Goal: Task Accomplishment & Management: Manage account settings

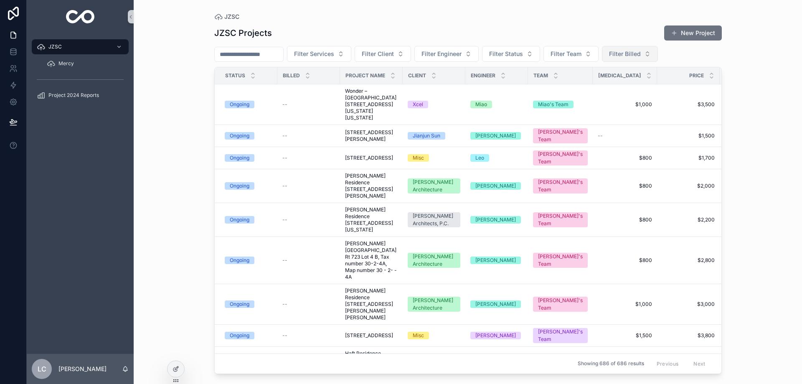
click at [628, 56] on span "Filter Billed" at bounding box center [625, 54] width 32 height 8
click at [591, 101] on div "No" at bounding box center [625, 100] width 100 height 13
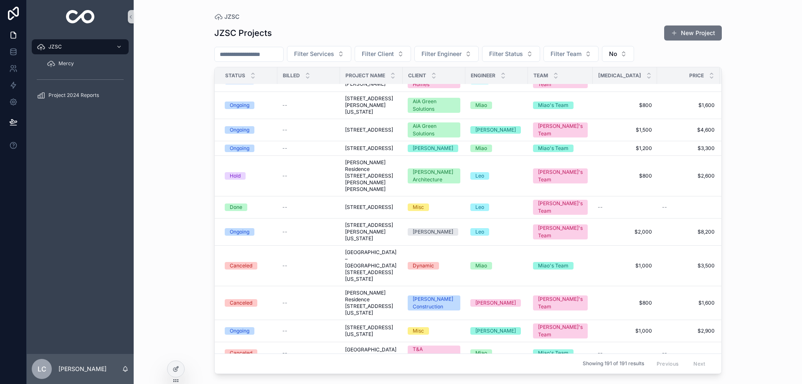
scroll to position [3466, 0]
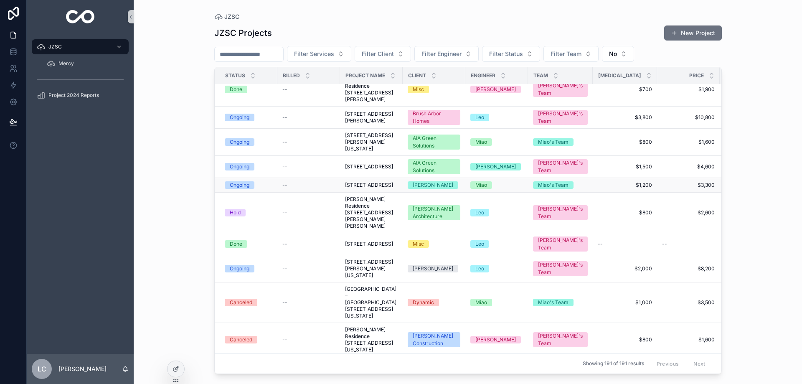
click at [360, 182] on span "[STREET_ADDRESS]" at bounding box center [369, 185] width 48 height 7
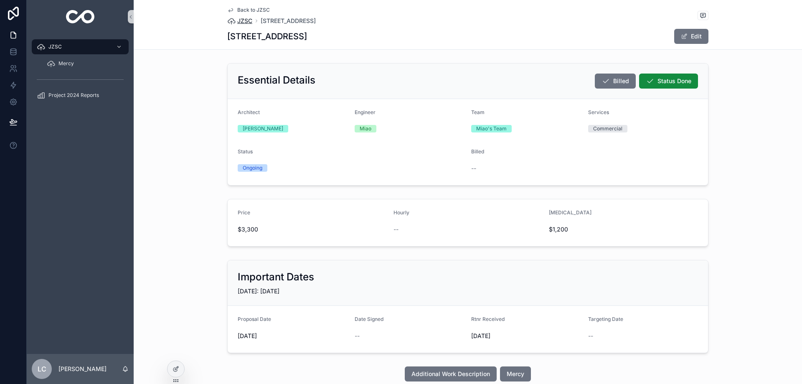
click at [237, 20] on span "JZSC" at bounding box center [244, 21] width 15 height 8
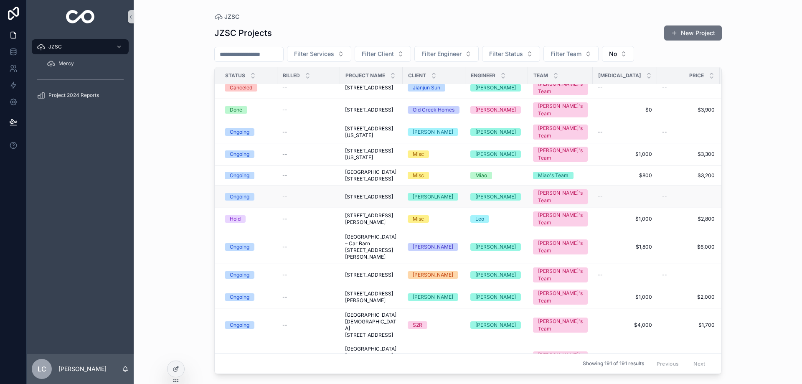
scroll to position [2925, 0]
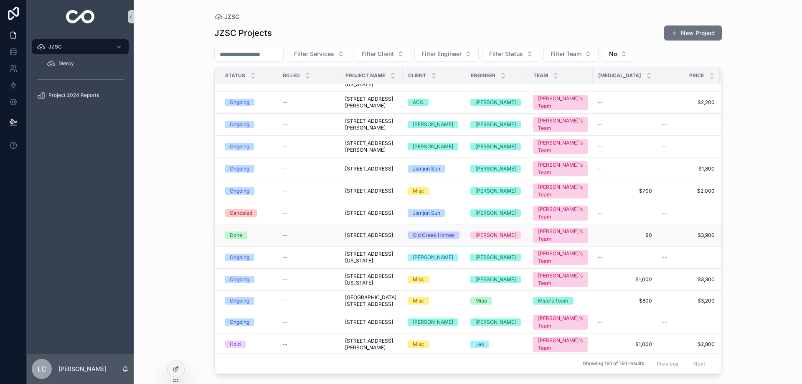
click at [357, 232] on span "[STREET_ADDRESS]" at bounding box center [369, 235] width 48 height 7
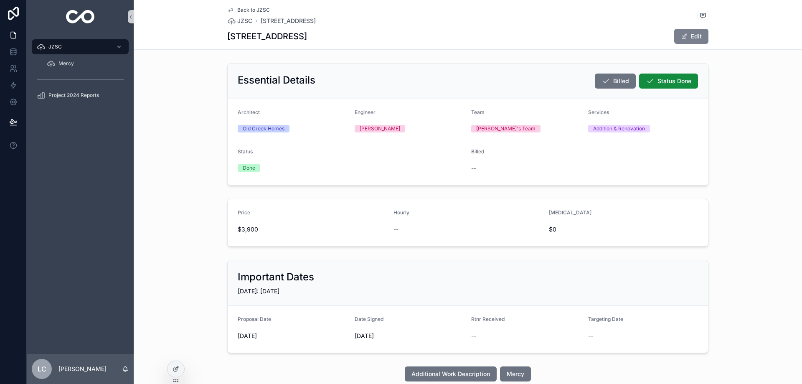
click at [688, 34] on button "Edit" at bounding box center [692, 36] width 34 height 15
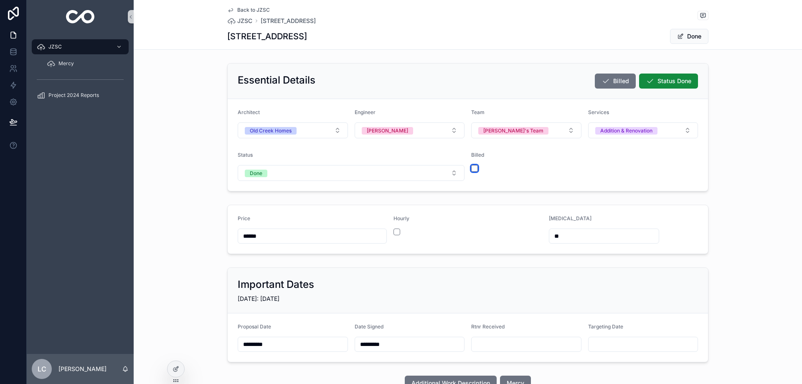
click at [471, 167] on button "scrollable content" at bounding box center [474, 168] width 7 height 7
click at [680, 36] on span "scrollable content" at bounding box center [680, 36] width 7 height 7
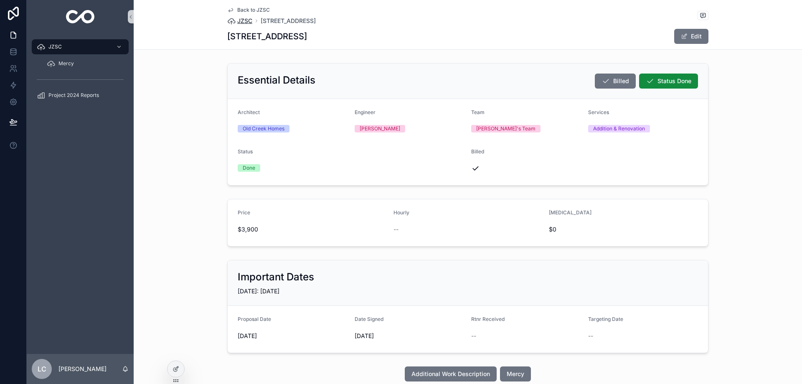
click at [240, 20] on span "JZSC" at bounding box center [244, 21] width 15 height 8
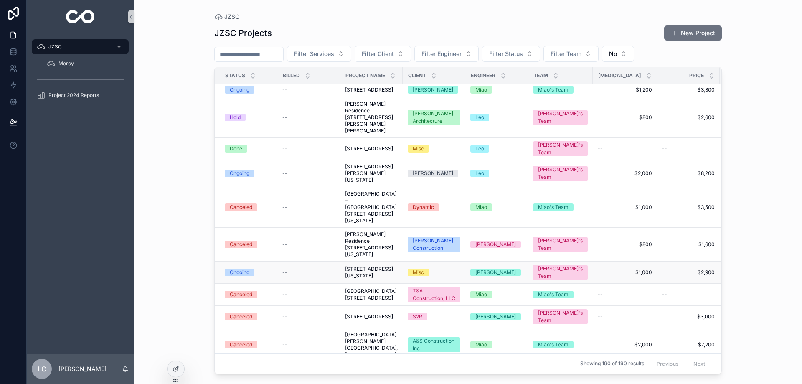
scroll to position [3469, 0]
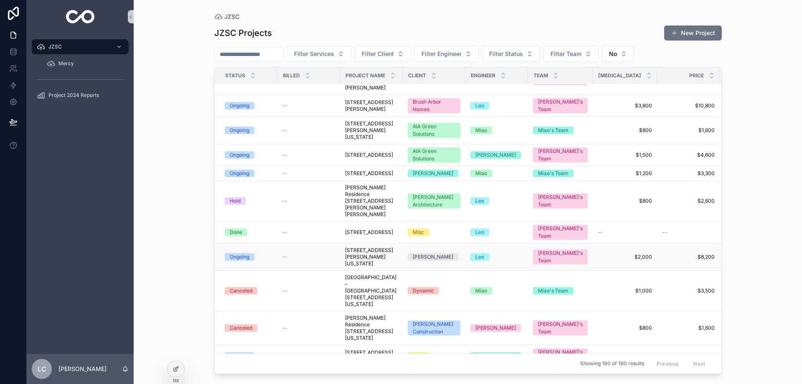
click at [369, 247] on span "[STREET_ADDRESS][PERSON_NAME][US_STATE]" at bounding box center [371, 257] width 53 height 20
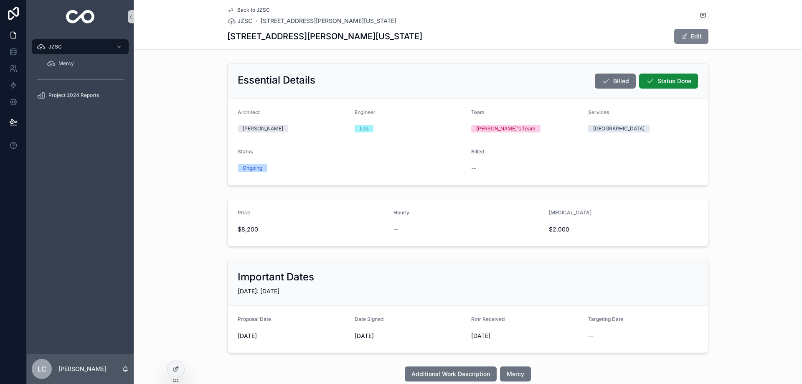
click at [696, 32] on button "Edit" at bounding box center [692, 36] width 34 height 15
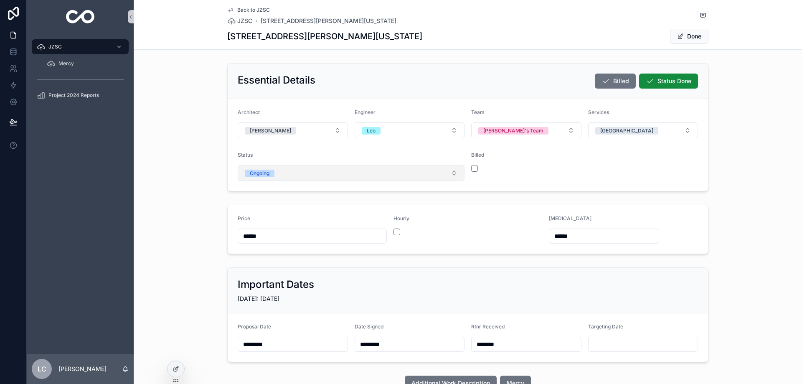
click at [239, 171] on button "Ongoing" at bounding box center [351, 173] width 227 height 16
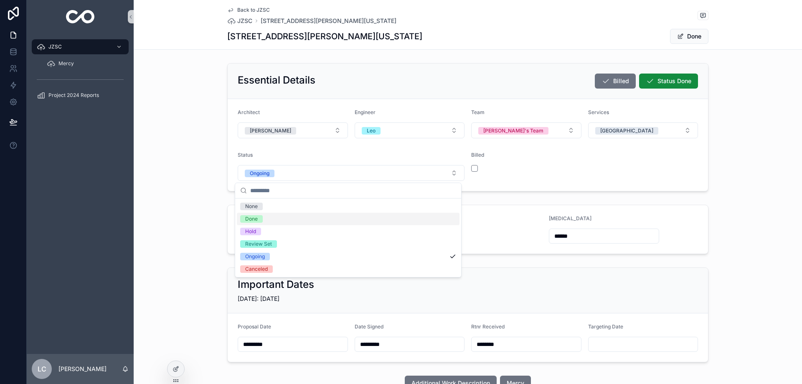
click at [260, 219] on span "Done" at bounding box center [251, 219] width 23 height 8
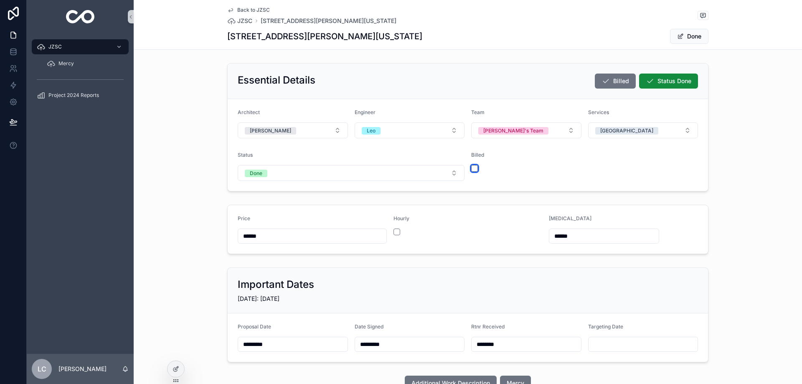
click at [471, 169] on button "scrollable content" at bounding box center [474, 168] width 7 height 7
click at [683, 37] on button "Done" at bounding box center [689, 36] width 38 height 15
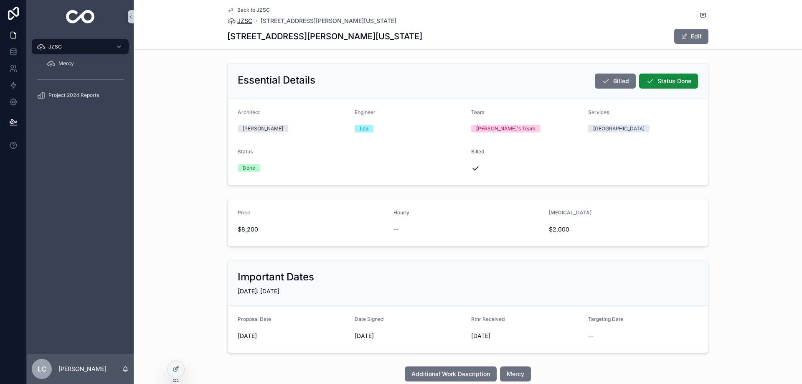
click at [242, 23] on span "JZSC" at bounding box center [244, 21] width 15 height 8
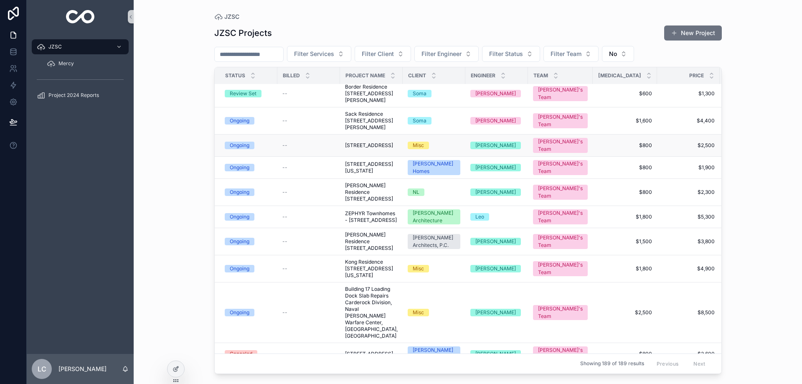
scroll to position [1881, 0]
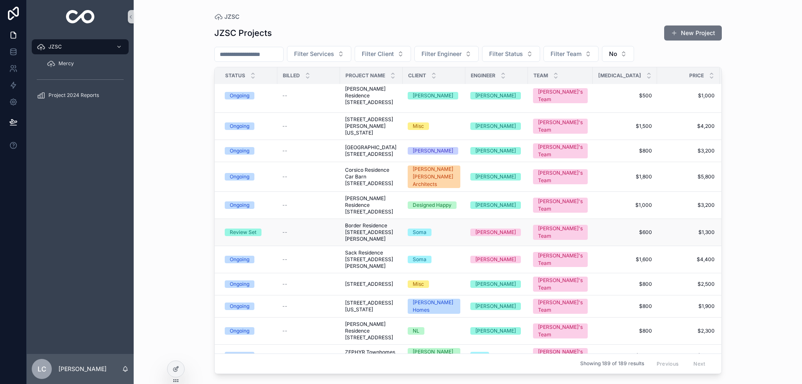
click at [368, 231] on span "Border Residence [STREET_ADDRESS][PERSON_NAME]" at bounding box center [371, 232] width 53 height 20
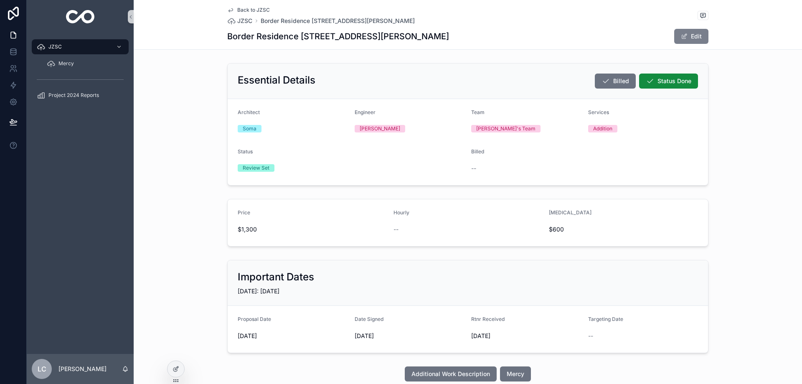
click at [690, 37] on button "Edit" at bounding box center [692, 36] width 34 height 15
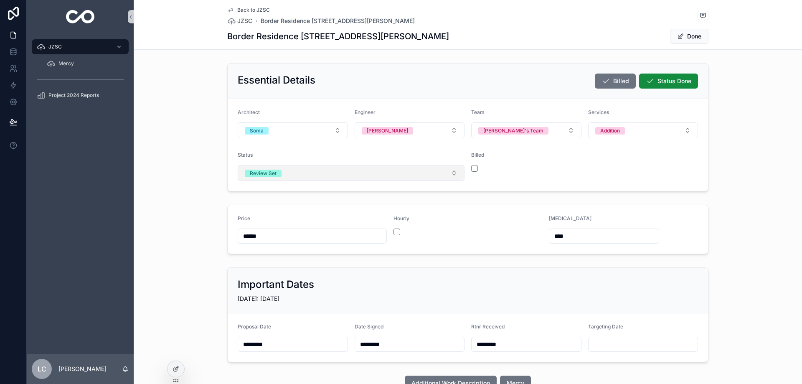
click at [405, 170] on button "Review Set" at bounding box center [351, 173] width 227 height 16
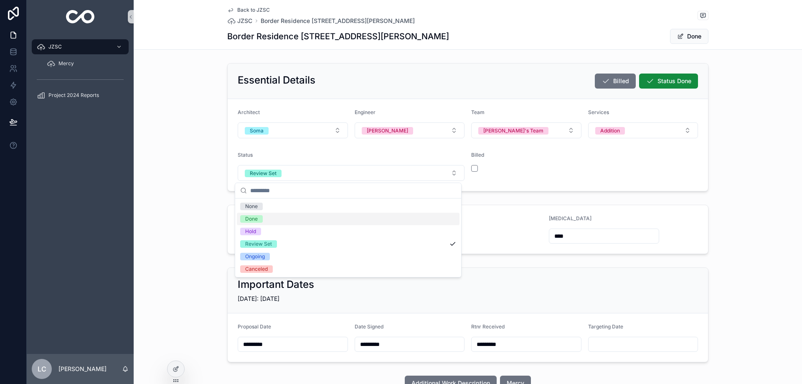
drag, startPoint x: 264, startPoint y: 219, endPoint x: 375, endPoint y: 186, distance: 115.4
click at [265, 219] on div "Done" at bounding box center [348, 219] width 223 height 13
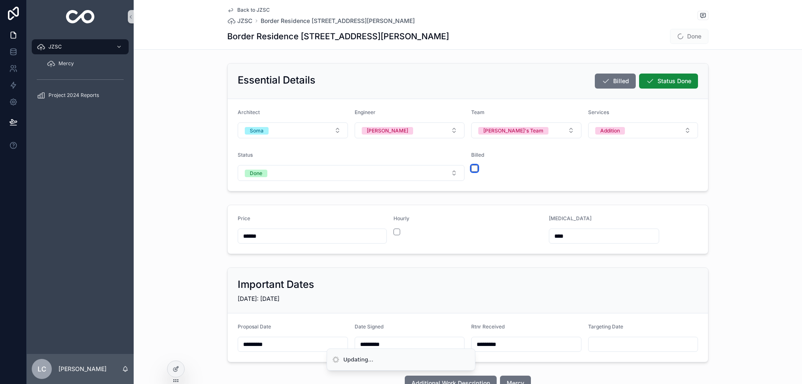
click at [471, 166] on button "scrollable content" at bounding box center [474, 168] width 7 height 7
click at [696, 38] on button "Done" at bounding box center [689, 36] width 38 height 15
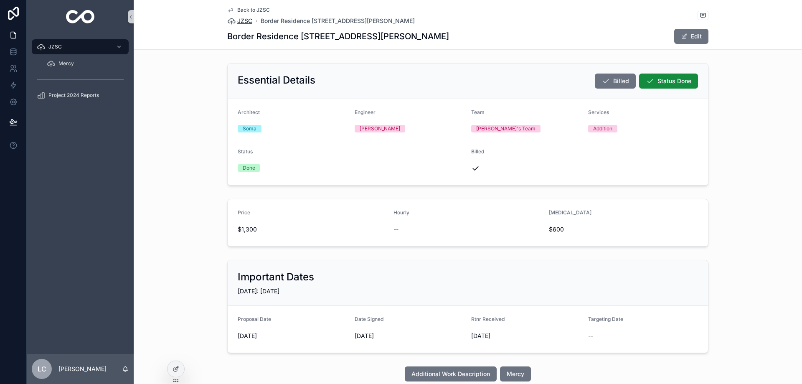
click at [237, 20] on span "JZSC" at bounding box center [244, 21] width 15 height 8
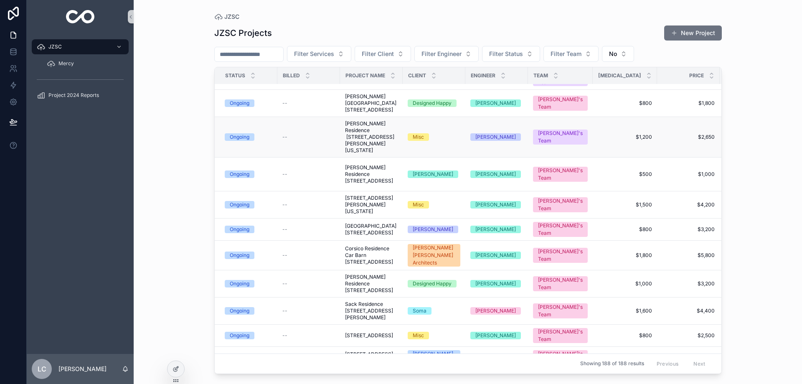
scroll to position [1755, 0]
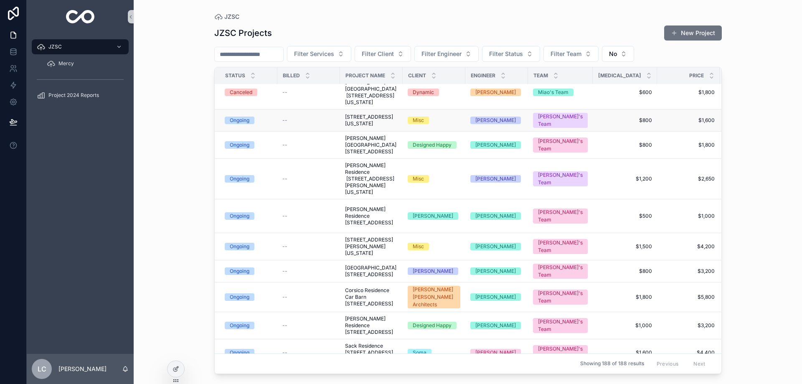
click at [362, 127] on span "[STREET_ADDRESS][US_STATE]" at bounding box center [371, 120] width 53 height 13
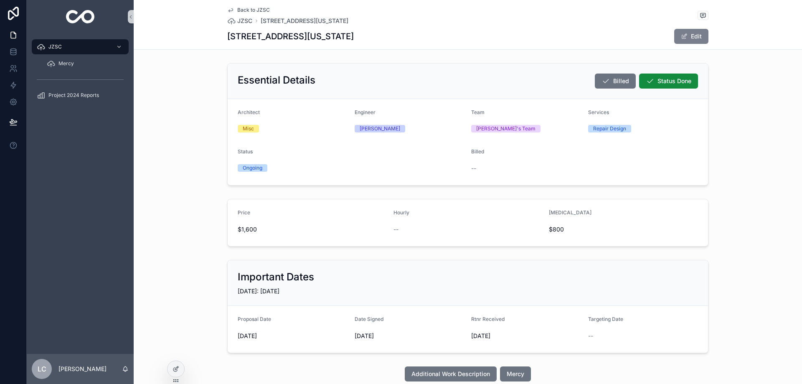
click at [682, 41] on button "Edit" at bounding box center [692, 36] width 34 height 15
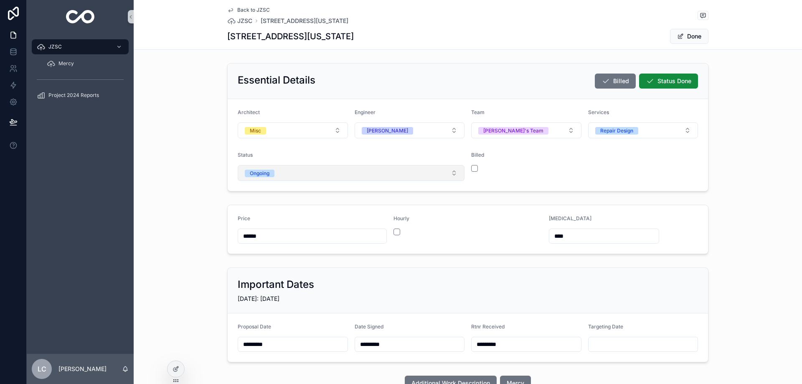
click at [283, 176] on button "Ongoing" at bounding box center [351, 173] width 227 height 16
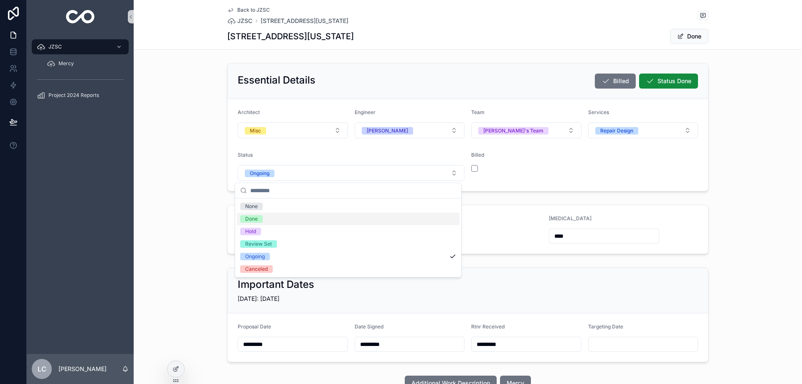
click at [254, 214] on div "Done" at bounding box center [348, 219] width 223 height 13
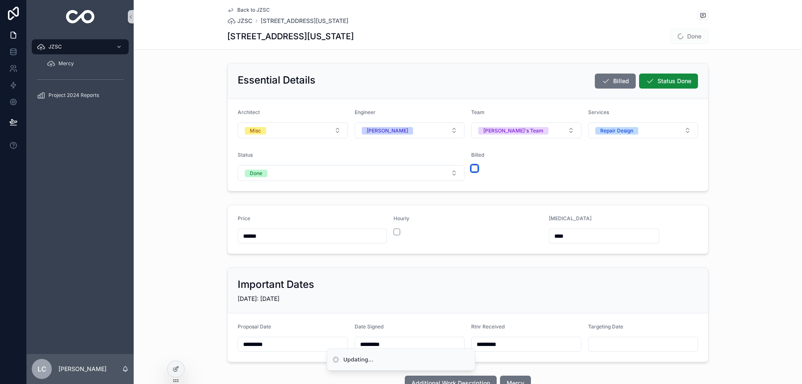
click at [473, 168] on button "scrollable content" at bounding box center [474, 168] width 7 height 7
click at [692, 37] on button "Done" at bounding box center [689, 36] width 38 height 15
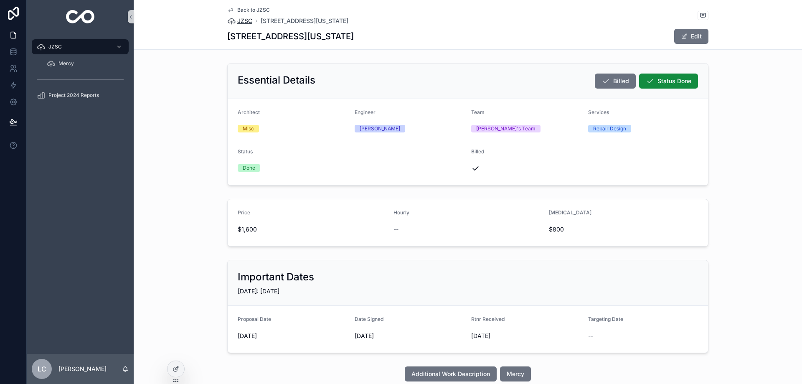
click at [239, 22] on span "JZSC" at bounding box center [244, 21] width 15 height 8
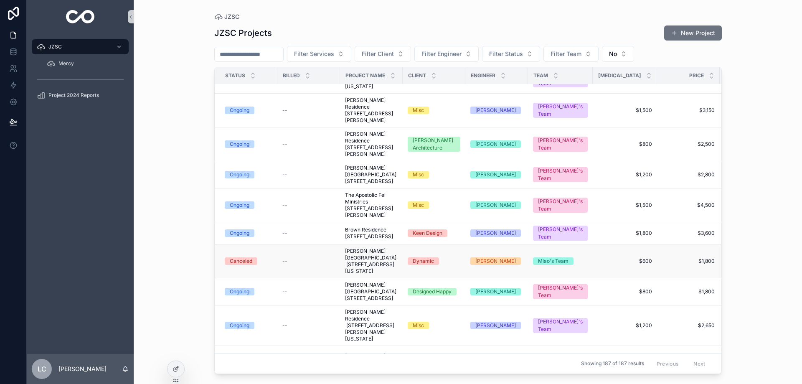
scroll to position [1546, 0]
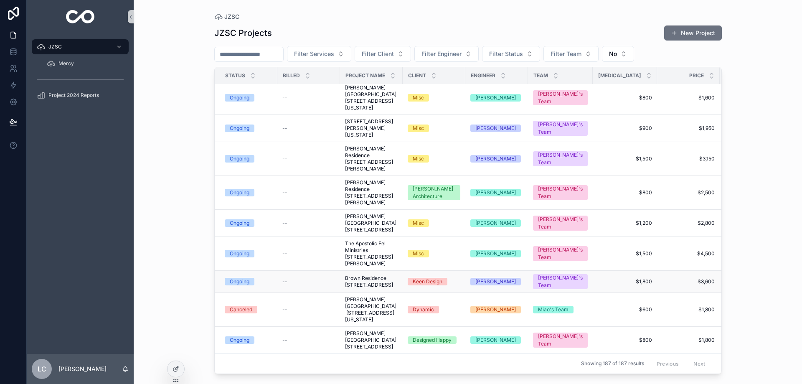
click at [361, 275] on span "Brown Residence [STREET_ADDRESS]" at bounding box center [371, 281] width 53 height 13
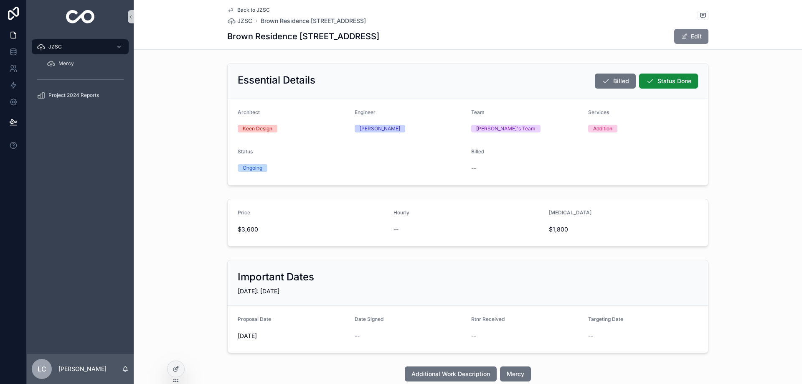
click at [699, 40] on button "Edit" at bounding box center [692, 36] width 34 height 15
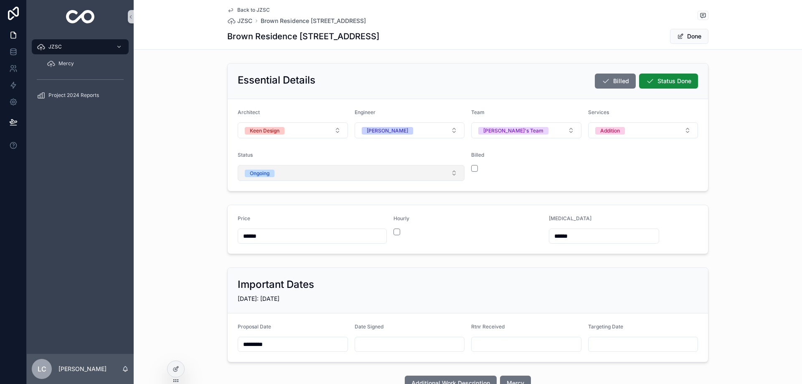
click at [288, 179] on button "Ongoing" at bounding box center [351, 173] width 227 height 16
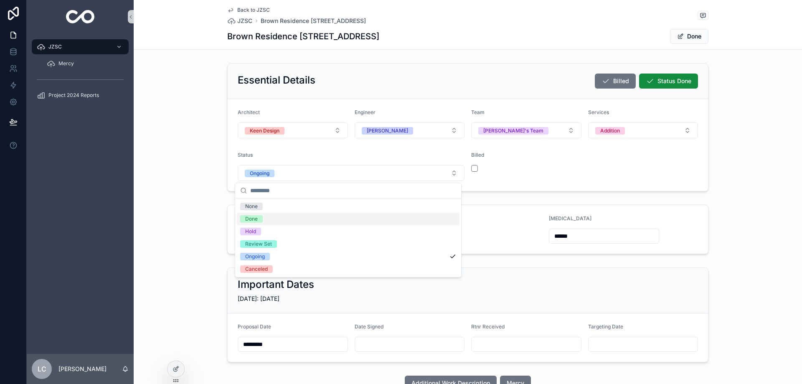
click at [262, 217] on span "Done" at bounding box center [251, 219] width 23 height 8
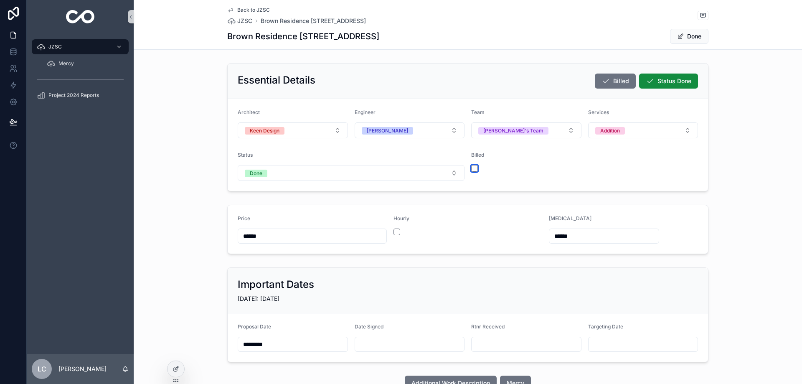
click at [473, 168] on button "scrollable content" at bounding box center [474, 168] width 7 height 7
click at [685, 36] on button "Done" at bounding box center [689, 36] width 38 height 15
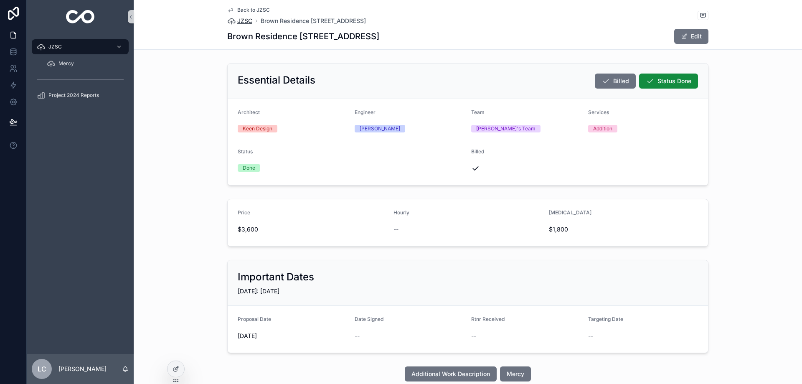
click at [242, 22] on span "JZSC" at bounding box center [244, 21] width 15 height 8
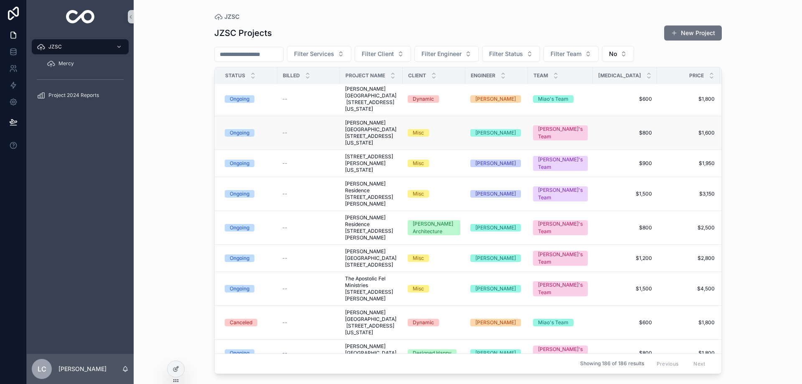
scroll to position [1463, 0]
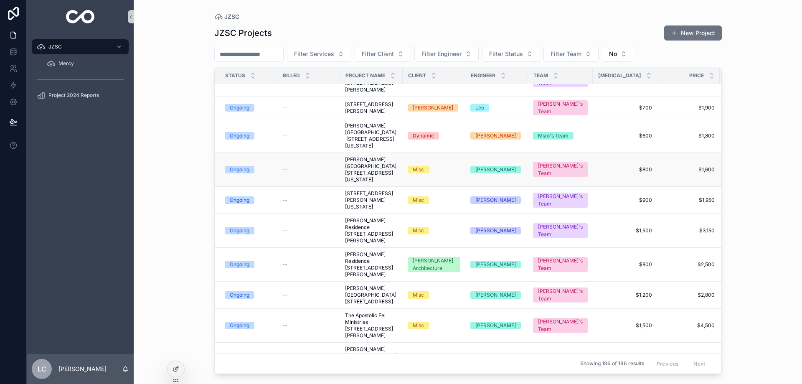
click at [368, 182] on span "[PERSON_NAME][GEOGRAPHIC_DATA] [STREET_ADDRESS][US_STATE]" at bounding box center [371, 169] width 53 height 27
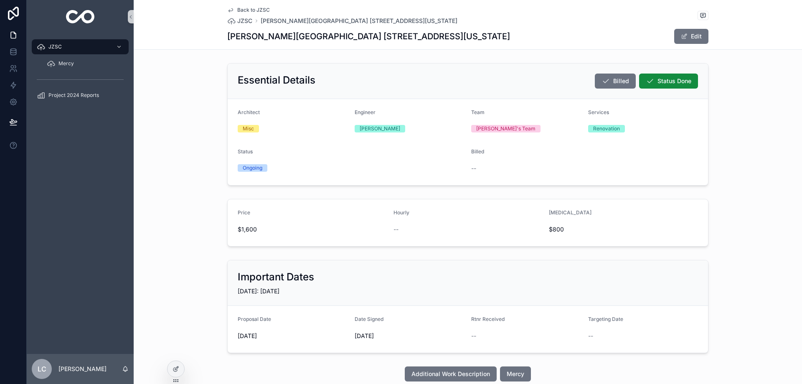
click at [690, 44] on div "Back to JZSC JZSC [PERSON_NAME][GEOGRAPHIC_DATA] [STREET_ADDRESS][US_STATE] [PE…" at bounding box center [467, 24] width 481 height 49
click at [686, 37] on button "Edit" at bounding box center [692, 36] width 34 height 15
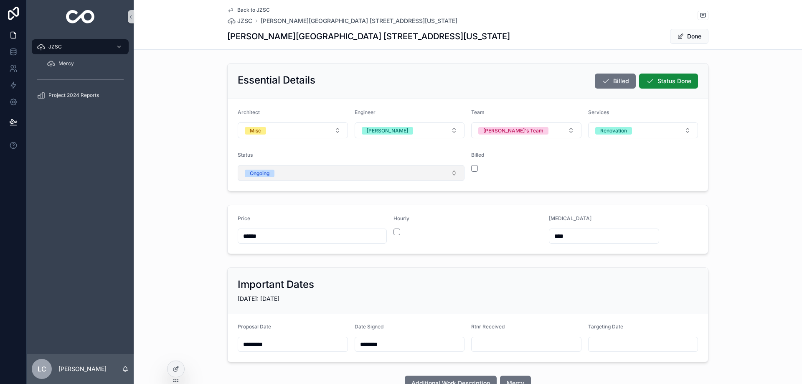
click at [299, 171] on button "Ongoing" at bounding box center [351, 173] width 227 height 16
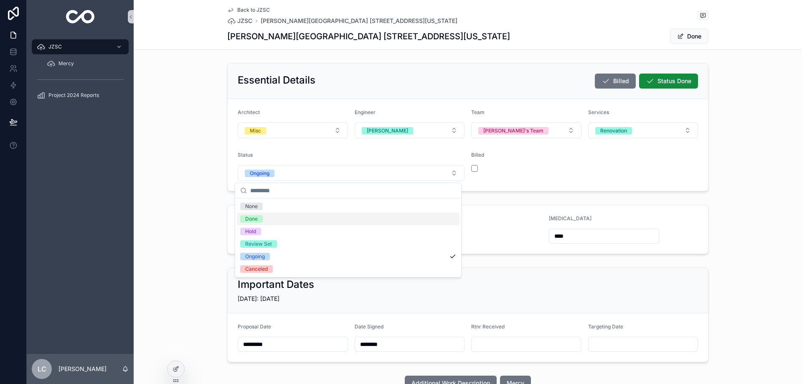
drag, startPoint x: 253, startPoint y: 218, endPoint x: 405, endPoint y: 177, distance: 157.2
click at [255, 218] on div "Done" at bounding box center [251, 219] width 13 height 8
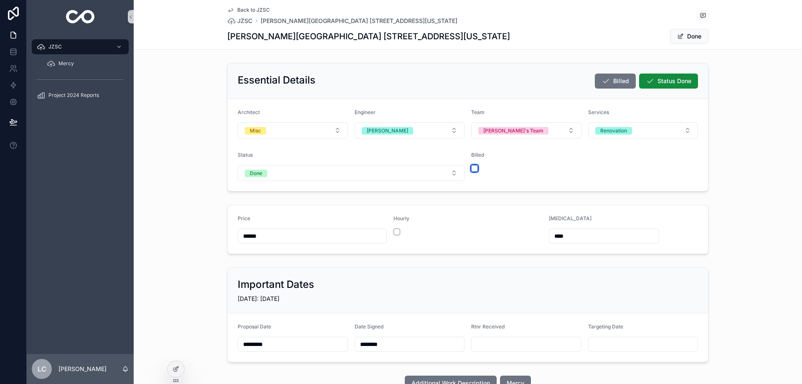
click at [472, 166] on button "scrollable content" at bounding box center [474, 168] width 7 height 7
click at [688, 38] on button "Done" at bounding box center [689, 36] width 38 height 15
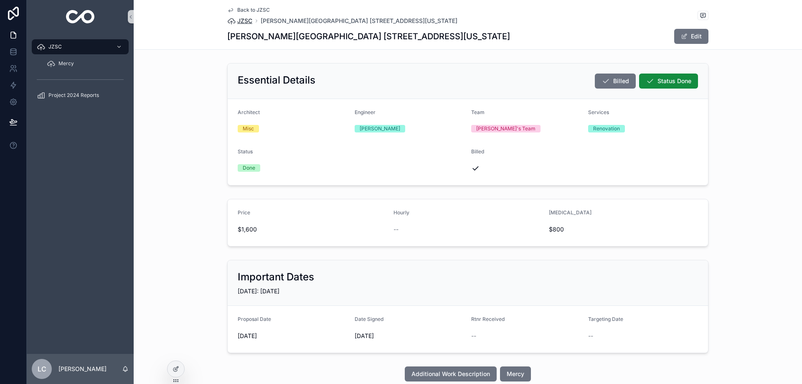
click at [240, 20] on span "JZSC" at bounding box center [244, 21] width 15 height 8
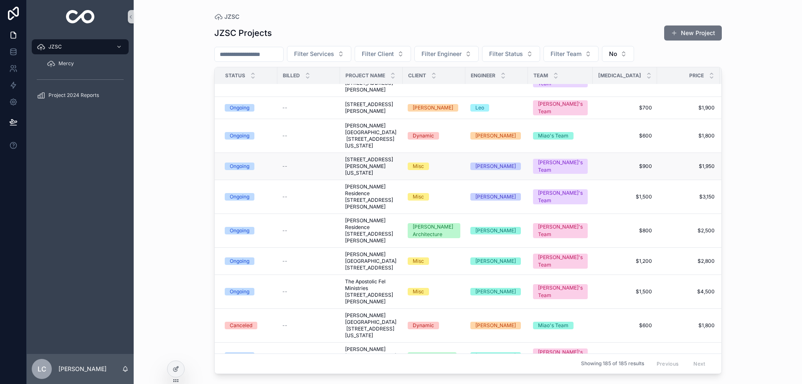
scroll to position [1421, 0]
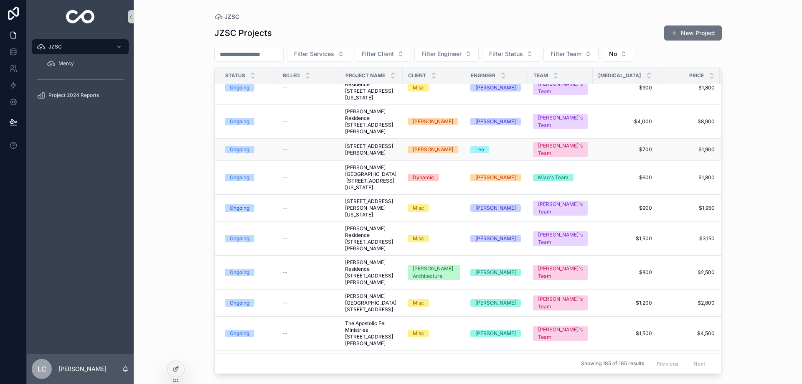
click at [364, 156] on span "[STREET_ADDRESS][PERSON_NAME]" at bounding box center [371, 149] width 53 height 13
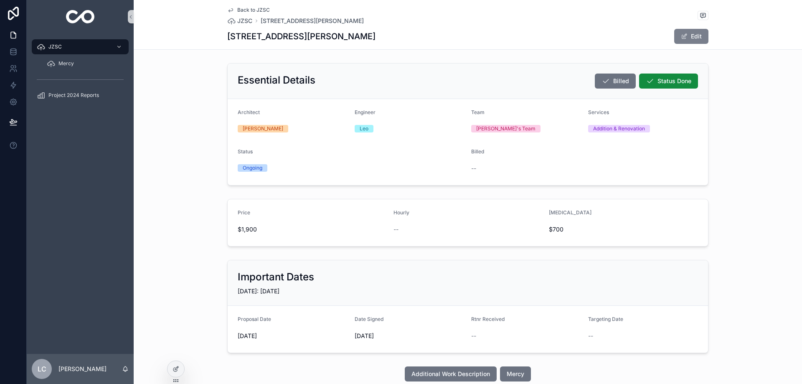
click at [690, 37] on button "Edit" at bounding box center [692, 36] width 34 height 15
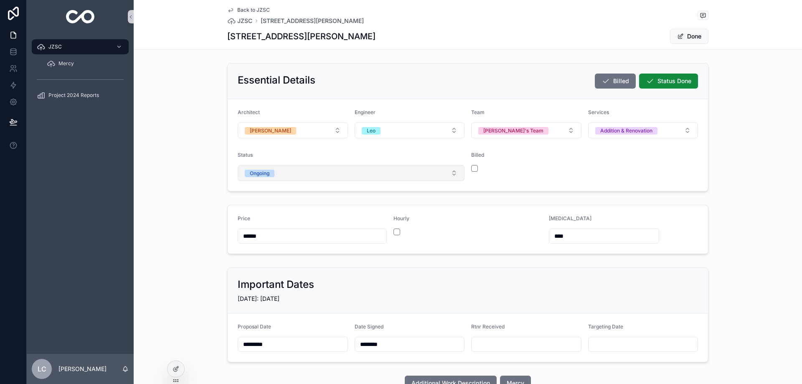
click at [282, 169] on button "Ongoing" at bounding box center [351, 173] width 227 height 16
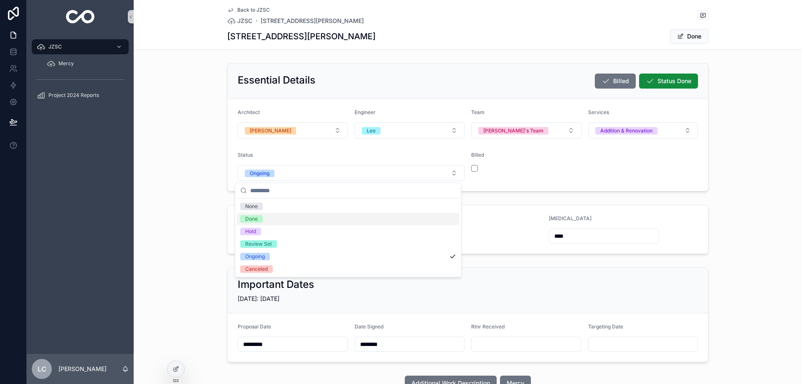
drag, startPoint x: 266, startPoint y: 217, endPoint x: 398, endPoint y: 189, distance: 134.9
click at [266, 216] on div "Done" at bounding box center [348, 219] width 223 height 13
click at [476, 168] on div "scrollable content" at bounding box center [526, 168] width 110 height 7
click at [464, 168] on form "Architect [PERSON_NAME] Engineer [PERSON_NAME] Team [PERSON_NAME]'s Team Servic…" at bounding box center [468, 145] width 481 height 92
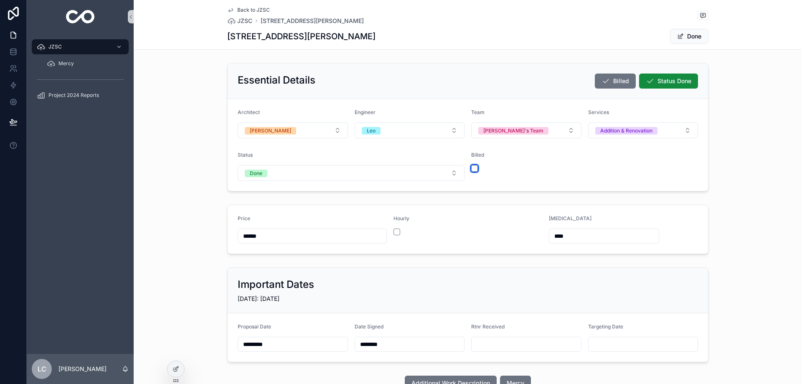
click at [471, 168] on button "scrollable content" at bounding box center [474, 168] width 7 height 7
click at [689, 38] on button "Done" at bounding box center [689, 36] width 38 height 15
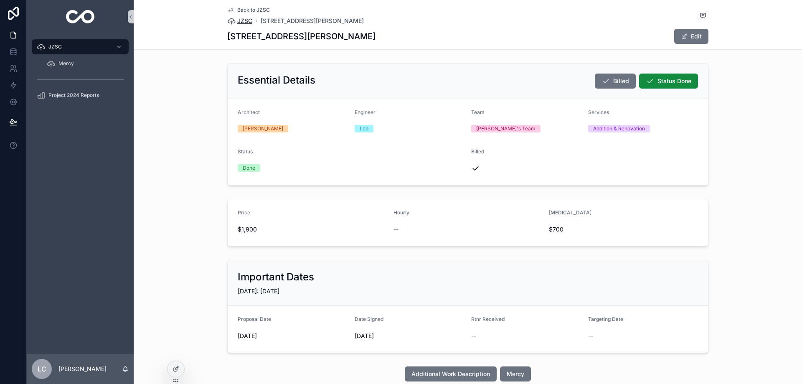
click at [240, 20] on span "JZSC" at bounding box center [244, 21] width 15 height 8
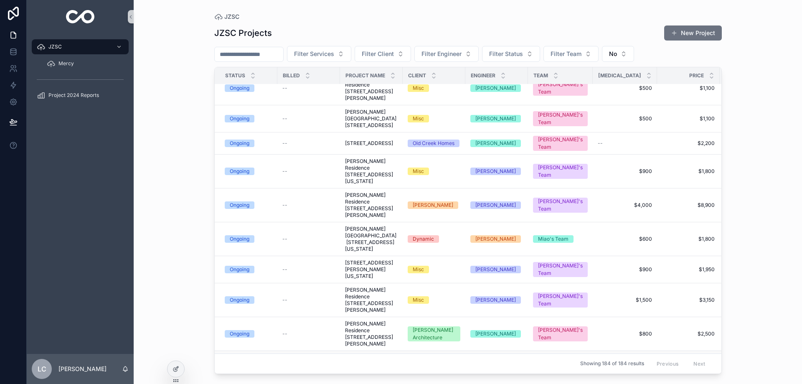
scroll to position [1296, 0]
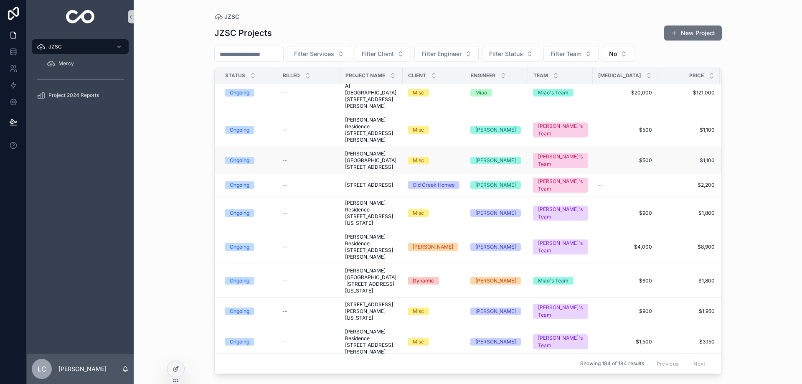
click at [359, 163] on span "[PERSON_NAME][GEOGRAPHIC_DATA] [STREET_ADDRESS]" at bounding box center [371, 160] width 53 height 20
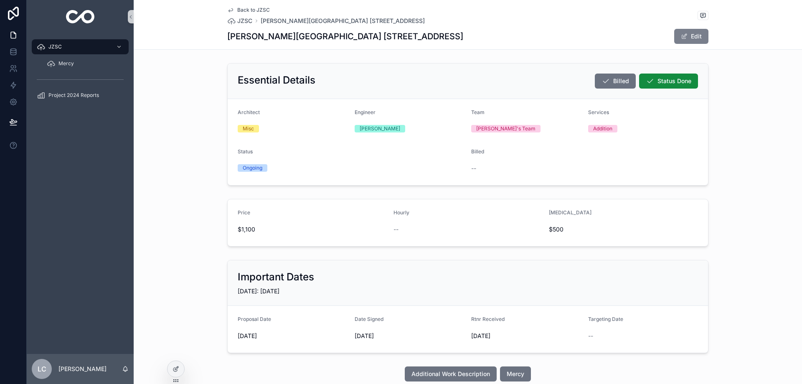
click at [693, 38] on button "Edit" at bounding box center [692, 36] width 34 height 15
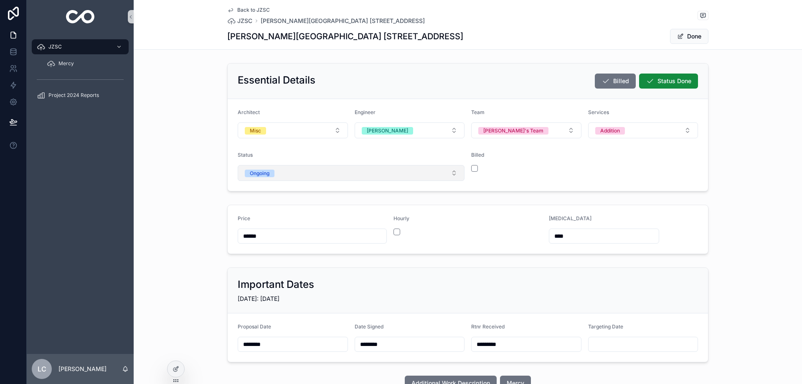
click at [259, 168] on button "Ongoing" at bounding box center [351, 173] width 227 height 16
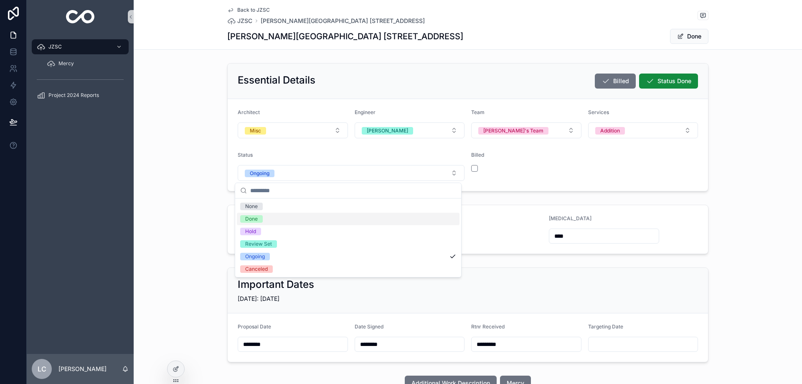
drag, startPoint x: 257, startPoint y: 219, endPoint x: 410, endPoint y: 186, distance: 156.2
click at [258, 219] on span "Done" at bounding box center [251, 219] width 23 height 8
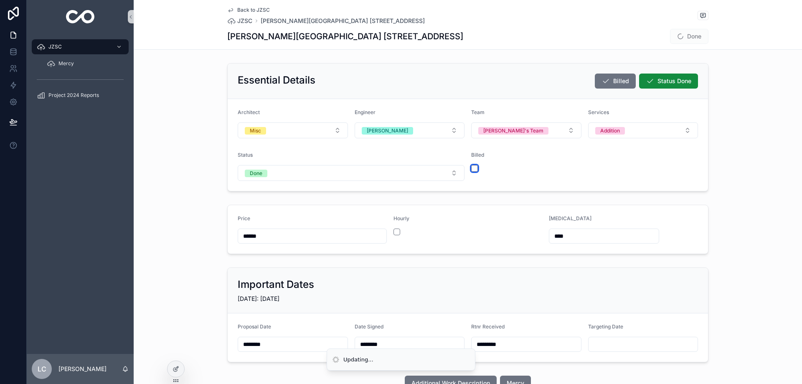
click at [473, 168] on button "scrollable content" at bounding box center [474, 168] width 7 height 7
click at [685, 37] on button "Done" at bounding box center [689, 36] width 38 height 15
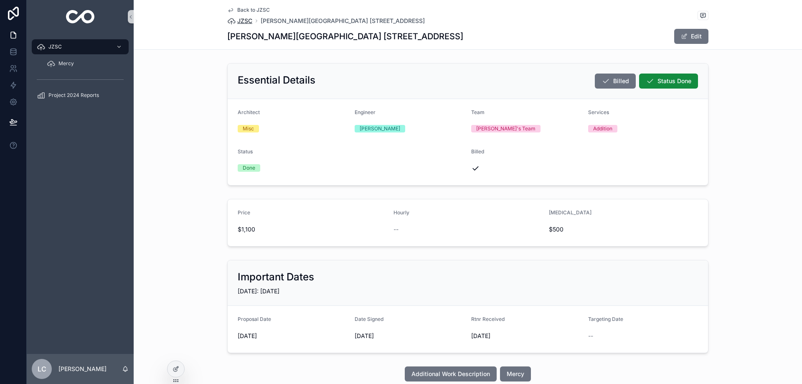
click at [240, 23] on span "JZSC" at bounding box center [244, 21] width 15 height 8
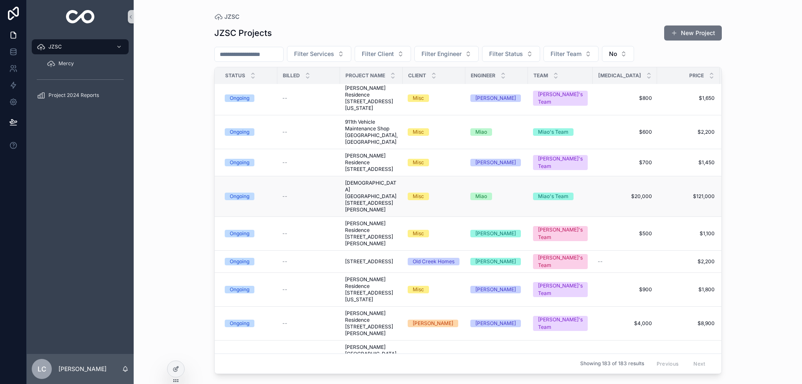
scroll to position [1170, 0]
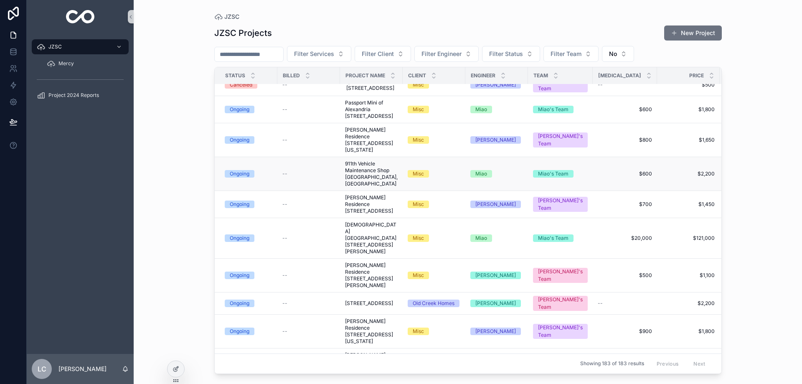
click at [363, 160] on span "911th Vehicle Maintenance Shop [GEOGRAPHIC_DATA], [GEOGRAPHIC_DATA]" at bounding box center [371, 173] width 53 height 27
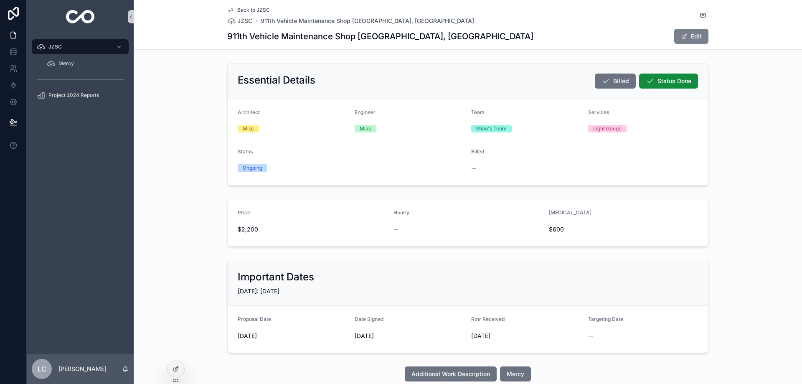
click at [692, 39] on button "Edit" at bounding box center [692, 36] width 34 height 15
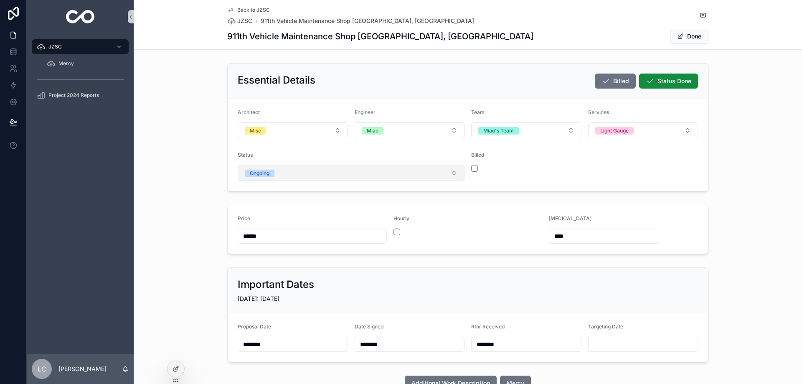
click at [265, 172] on div "Ongoing" at bounding box center [260, 174] width 20 height 8
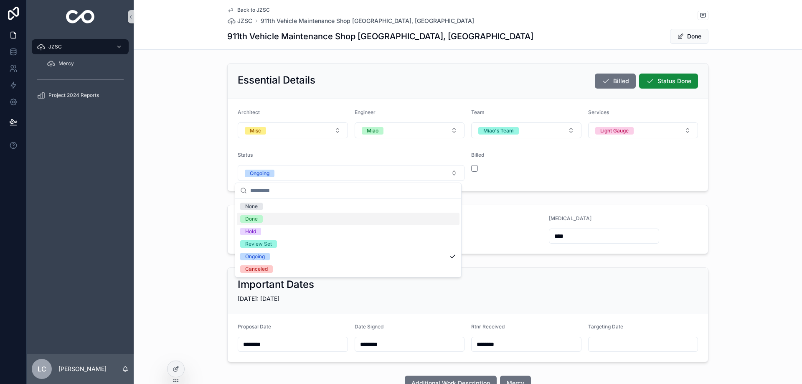
drag, startPoint x: 256, startPoint y: 217, endPoint x: 373, endPoint y: 199, distance: 118.0
click at [257, 218] on span "Done" at bounding box center [251, 219] width 23 height 8
click at [476, 168] on div "scrollable content" at bounding box center [526, 168] width 110 height 7
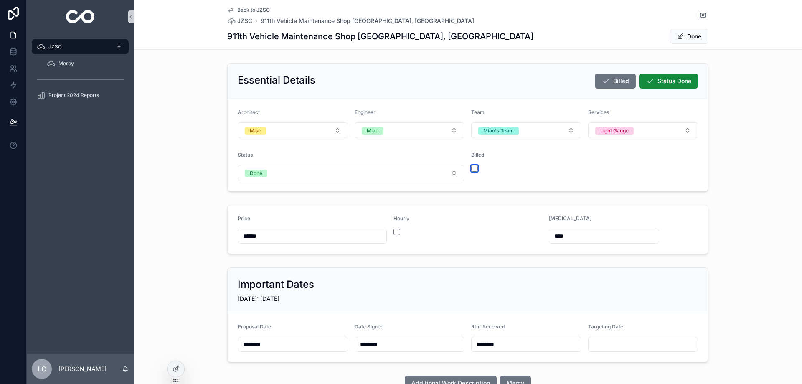
click at [474, 168] on button "scrollable content" at bounding box center [474, 168] width 7 height 7
click at [240, 20] on span "JZSC" at bounding box center [244, 21] width 15 height 8
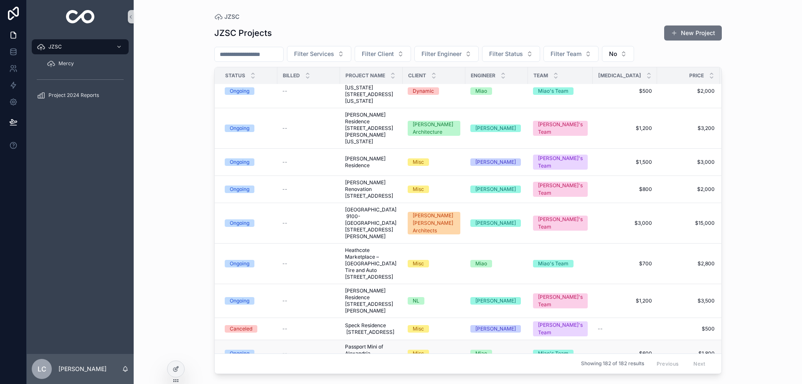
scroll to position [1087, 0]
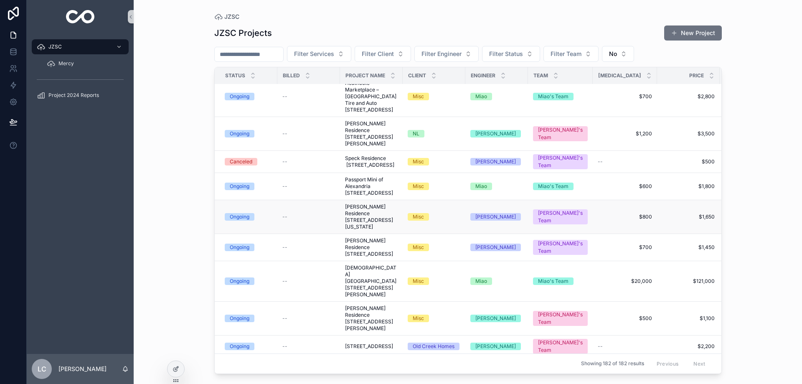
click at [367, 214] on span "[PERSON_NAME] Residence [STREET_ADDRESS][US_STATE]" at bounding box center [371, 217] width 53 height 27
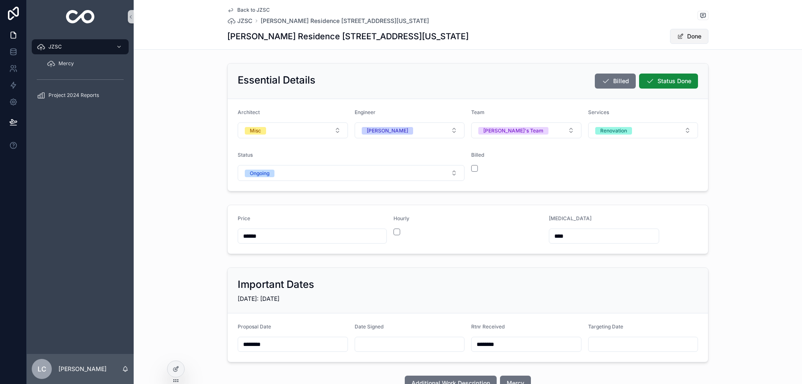
click at [685, 38] on button "Done" at bounding box center [689, 36] width 38 height 15
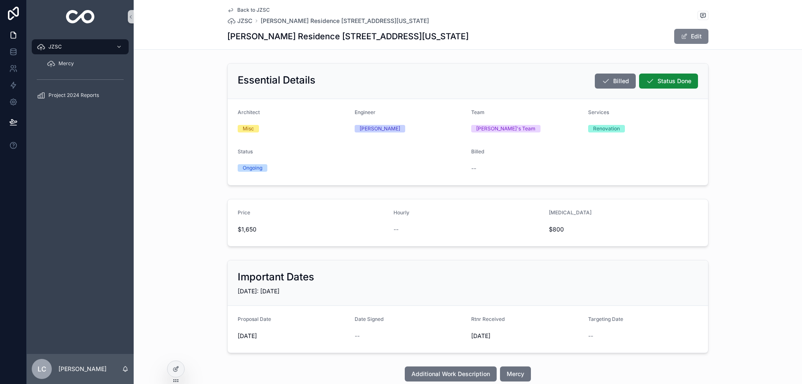
click at [677, 37] on button "Edit" at bounding box center [692, 36] width 34 height 15
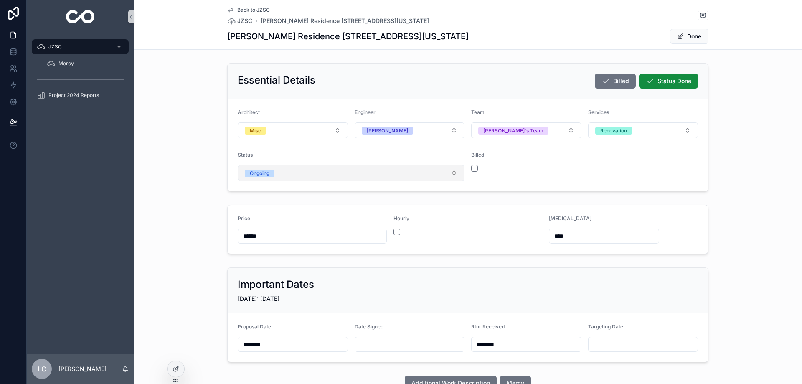
click at [258, 173] on div "Ongoing" at bounding box center [260, 174] width 20 height 8
drag, startPoint x: 256, startPoint y: 217, endPoint x: 274, endPoint y: 213, distance: 18.4
click at [257, 216] on div "Done" at bounding box center [251, 219] width 13 height 8
click at [471, 165] on div "Billed" at bounding box center [526, 166] width 110 height 29
click at [473, 168] on button "scrollable content" at bounding box center [474, 168] width 7 height 7
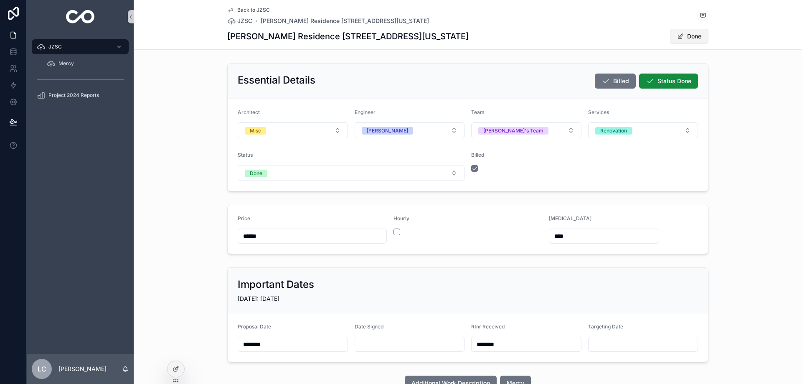
click at [690, 34] on button "Done" at bounding box center [689, 36] width 38 height 15
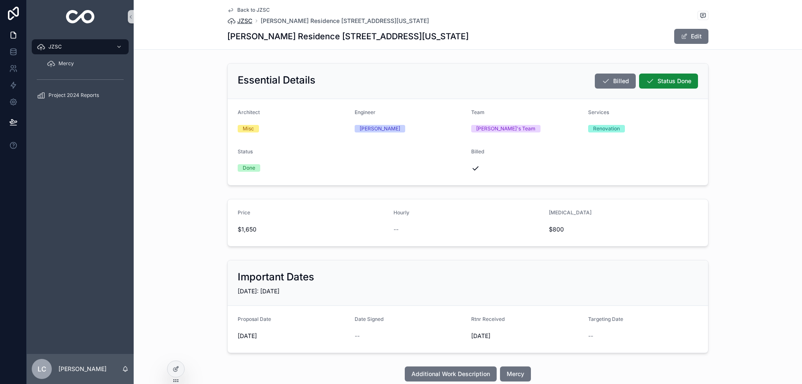
click at [241, 19] on span "JZSC" at bounding box center [244, 21] width 15 height 8
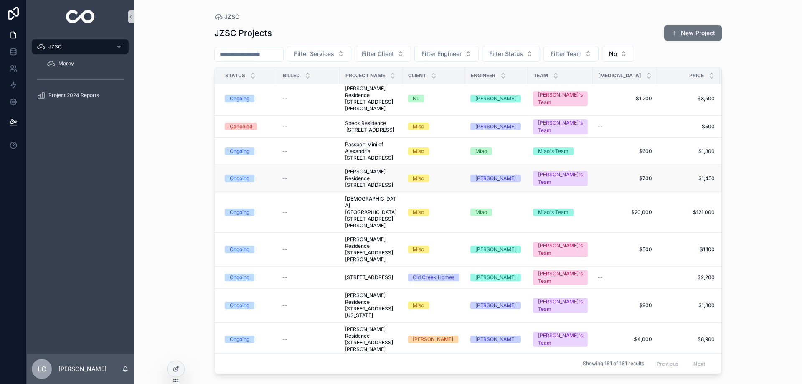
scroll to position [1087, 0]
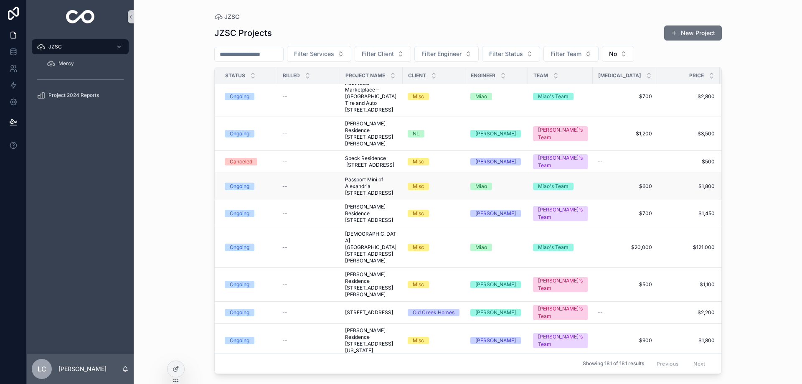
click at [366, 181] on span "Passport Mini of Alexandria [STREET_ADDRESS]" at bounding box center [371, 186] width 53 height 20
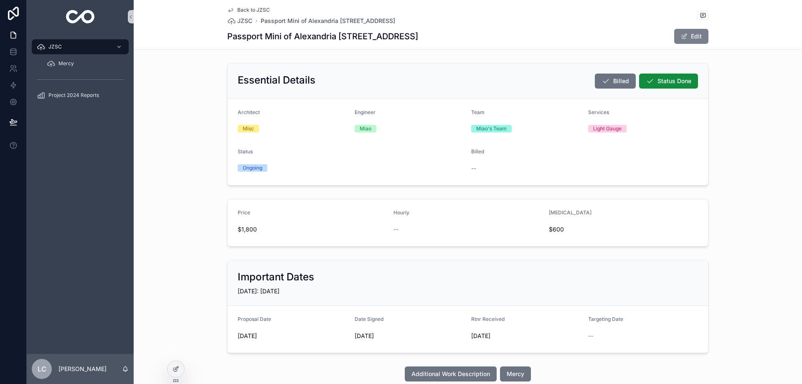
click at [696, 40] on button "Edit" at bounding box center [692, 36] width 34 height 15
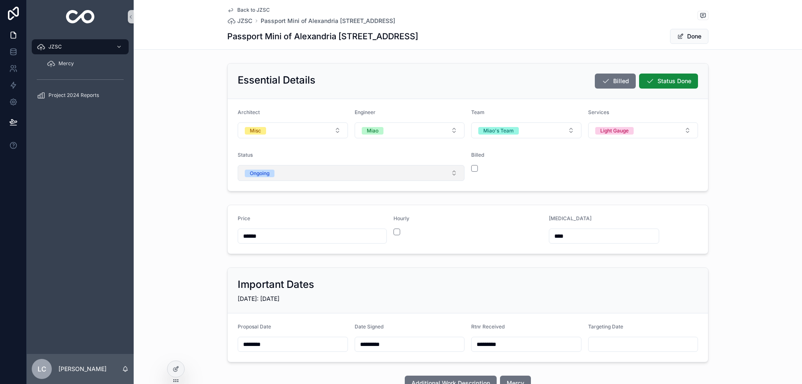
click at [305, 174] on button "Ongoing" at bounding box center [351, 173] width 227 height 16
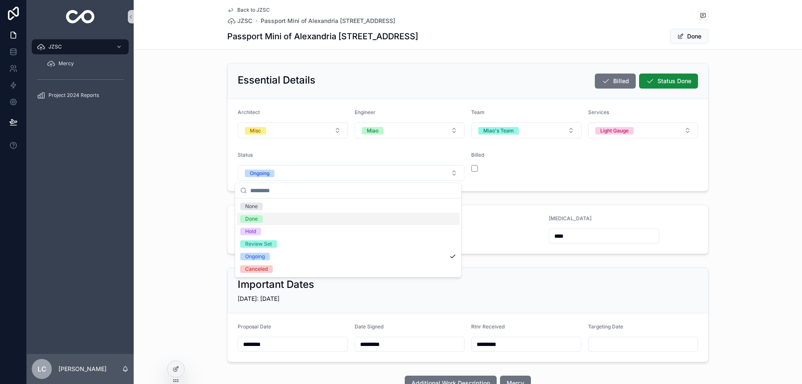
click at [262, 220] on span "Done" at bounding box center [251, 219] width 23 height 8
click at [471, 164] on div "Billed" at bounding box center [526, 166] width 110 height 29
click at [468, 168] on form "Architect Misc Engineer Miao Team Miao's Team Services Light Gauge Status Done …" at bounding box center [468, 145] width 481 height 92
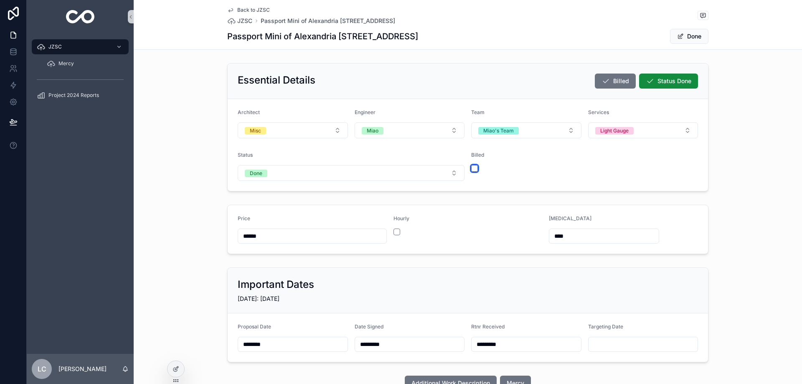
click at [471, 168] on button "scrollable content" at bounding box center [474, 168] width 7 height 7
click at [680, 38] on span "scrollable content" at bounding box center [680, 36] width 7 height 7
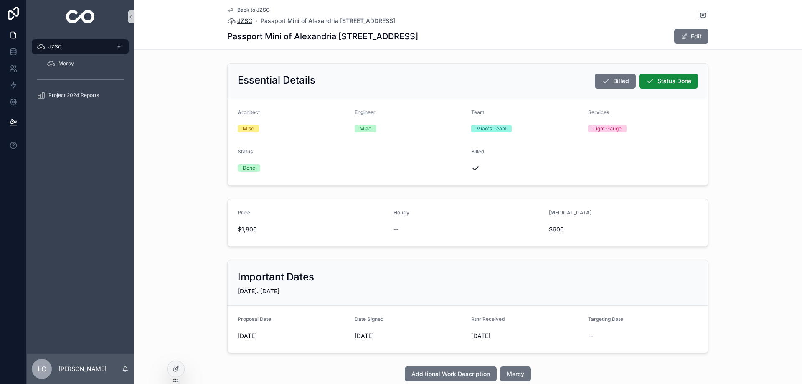
click at [243, 22] on span "JZSC" at bounding box center [244, 21] width 15 height 8
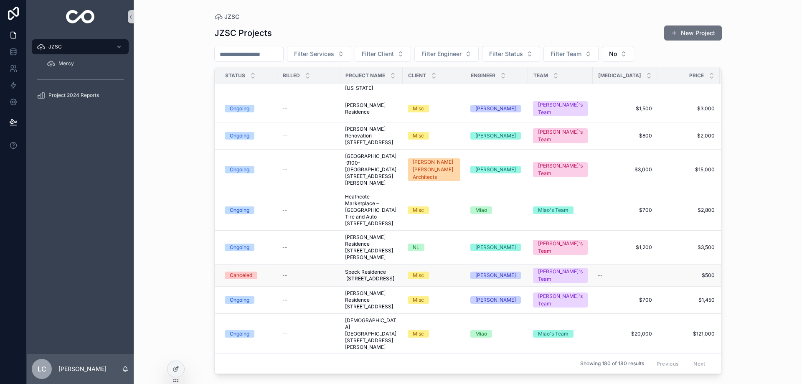
scroll to position [919, 0]
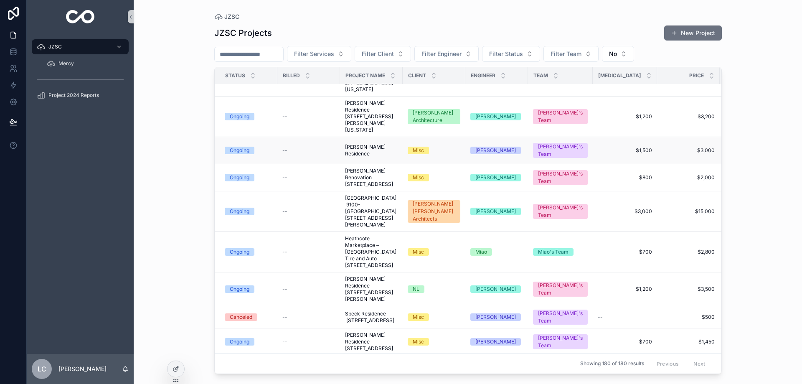
click at [370, 150] on span "[PERSON_NAME] Residence" at bounding box center [371, 150] width 53 height 13
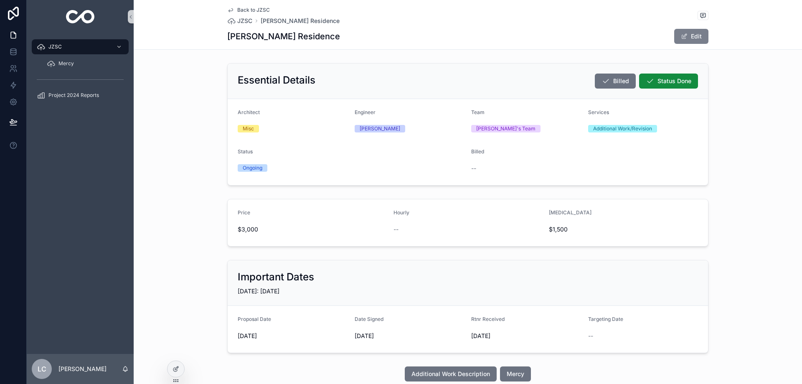
click at [683, 35] on span "scrollable content" at bounding box center [684, 36] width 7 height 7
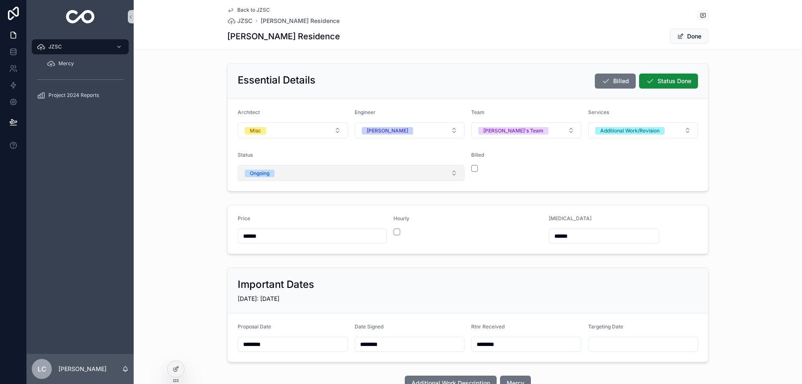
click at [276, 176] on button "Ongoing" at bounding box center [351, 173] width 227 height 16
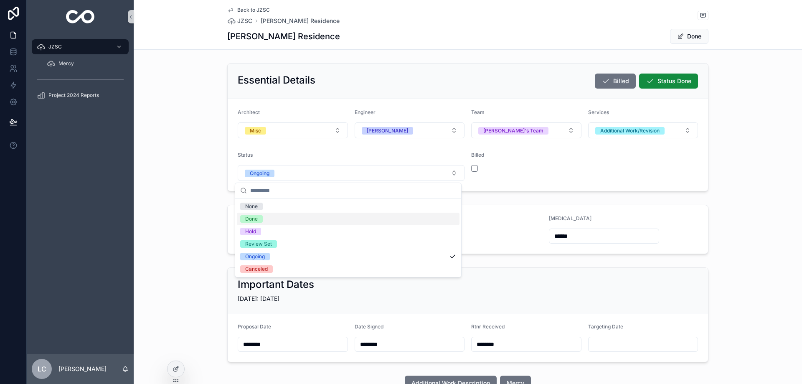
drag, startPoint x: 251, startPoint y: 219, endPoint x: 354, endPoint y: 188, distance: 107.4
click at [252, 219] on div "Done" at bounding box center [251, 219] width 13 height 8
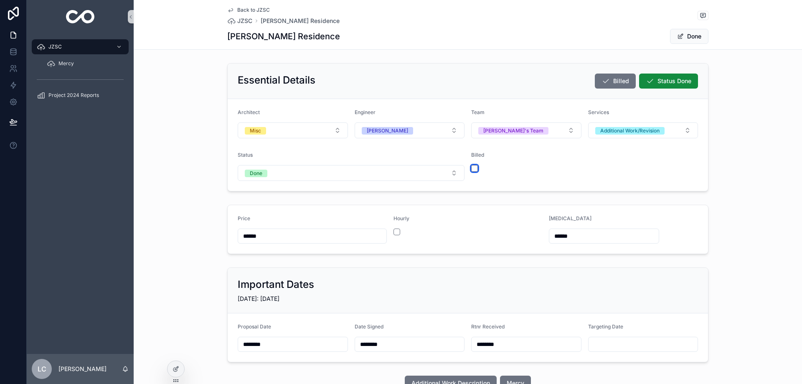
click at [471, 165] on button "scrollable content" at bounding box center [474, 168] width 7 height 7
click at [688, 36] on button "Done" at bounding box center [689, 36] width 38 height 15
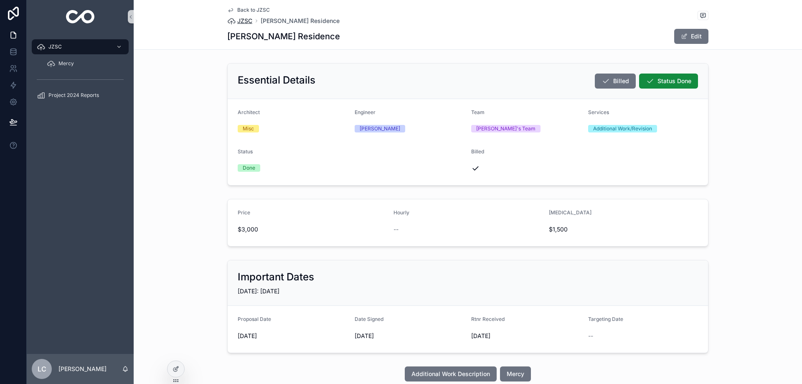
click at [237, 21] on span "JZSC" at bounding box center [244, 21] width 15 height 8
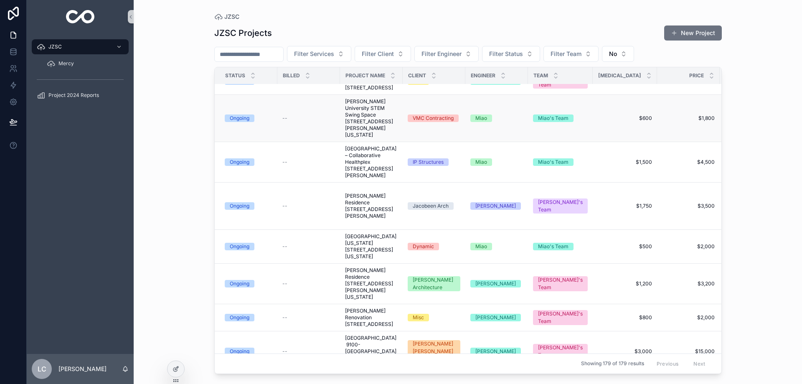
scroll to position [710, 0]
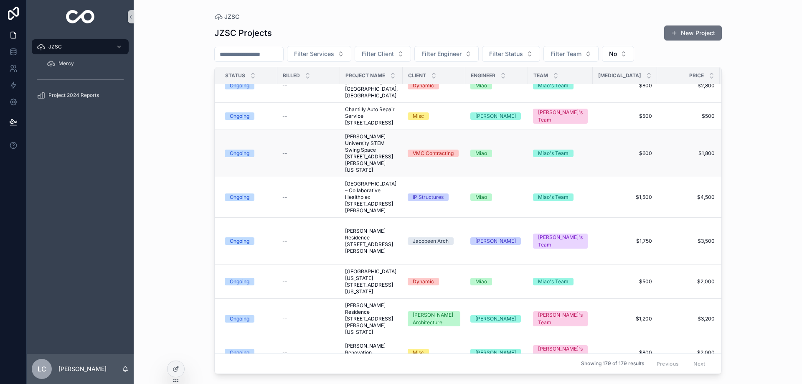
click at [360, 173] on span "[PERSON_NAME] University STEM Swing Space [STREET_ADDRESS][PERSON_NAME][US_STAT…" at bounding box center [371, 153] width 53 height 40
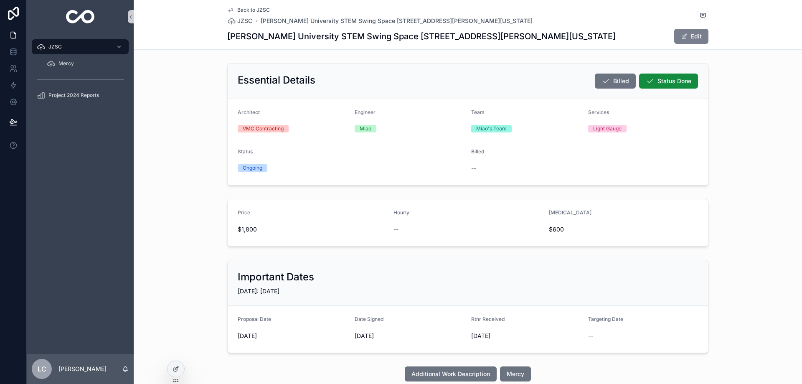
click at [687, 36] on button "Edit" at bounding box center [692, 36] width 34 height 15
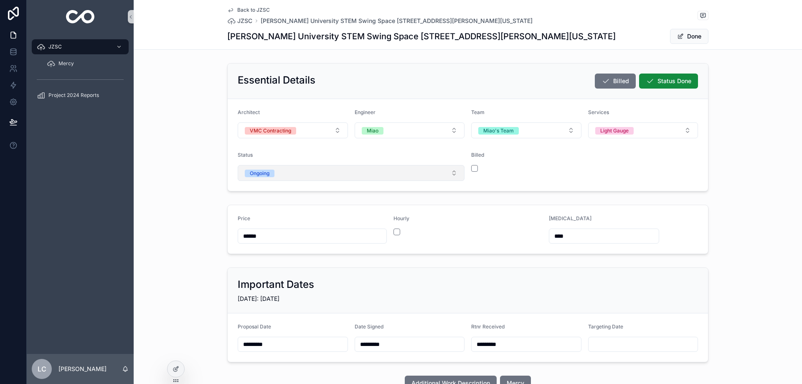
click at [284, 166] on button "Ongoing" at bounding box center [351, 173] width 227 height 16
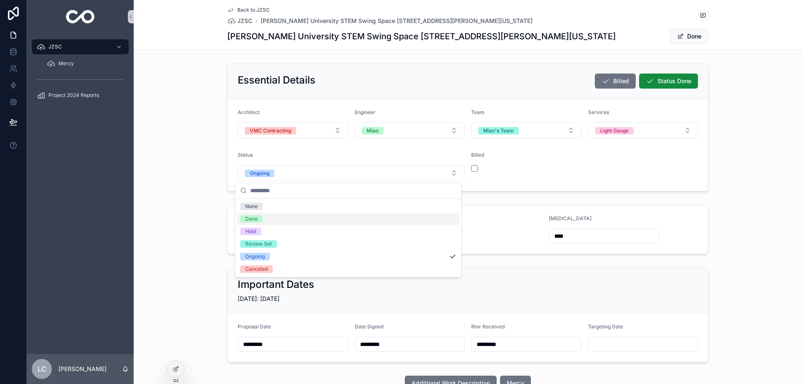
click at [256, 219] on div "Done" at bounding box center [251, 219] width 13 height 8
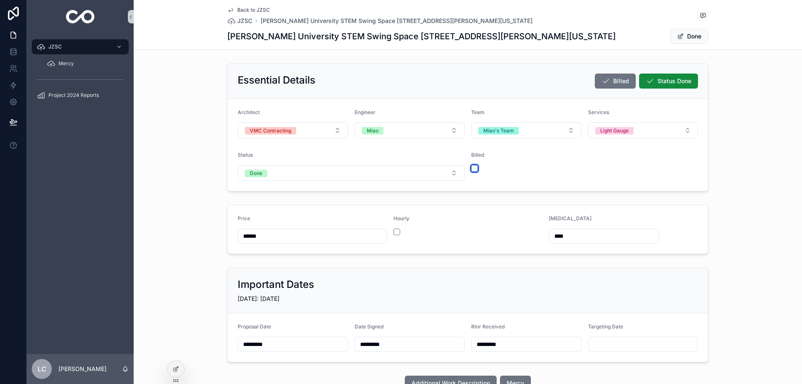
click at [471, 168] on button "scrollable content" at bounding box center [474, 168] width 7 height 7
click at [685, 35] on button "Done" at bounding box center [689, 36] width 38 height 15
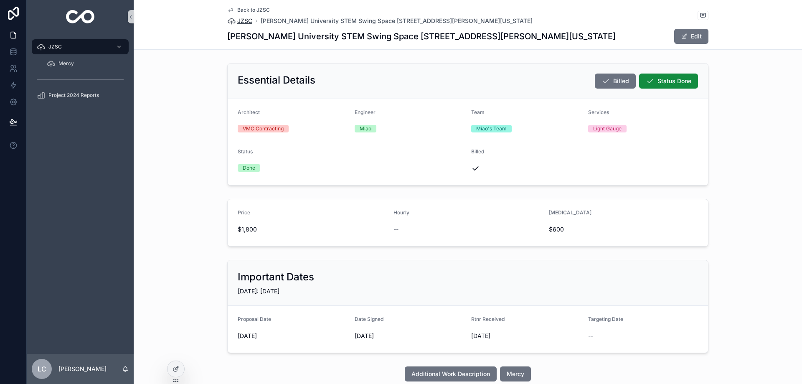
click at [239, 20] on span "JZSC" at bounding box center [244, 21] width 15 height 8
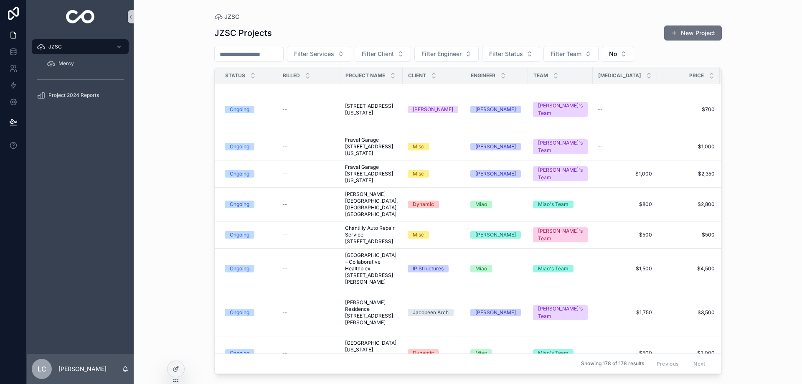
scroll to position [627, 0]
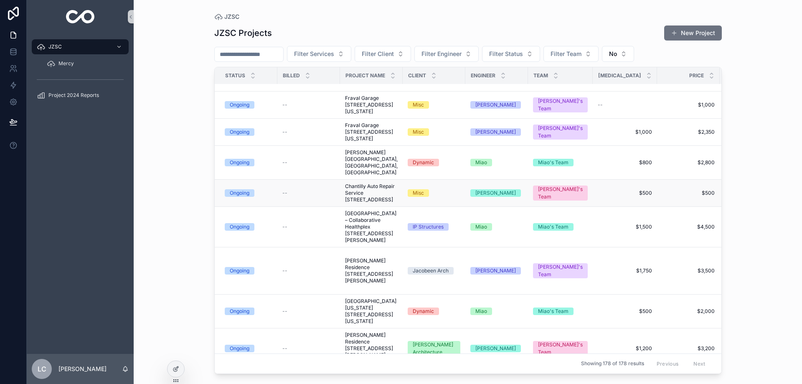
click at [371, 203] on span "Chantilly Auto Repair Service [STREET_ADDRESS]" at bounding box center [371, 193] width 53 height 20
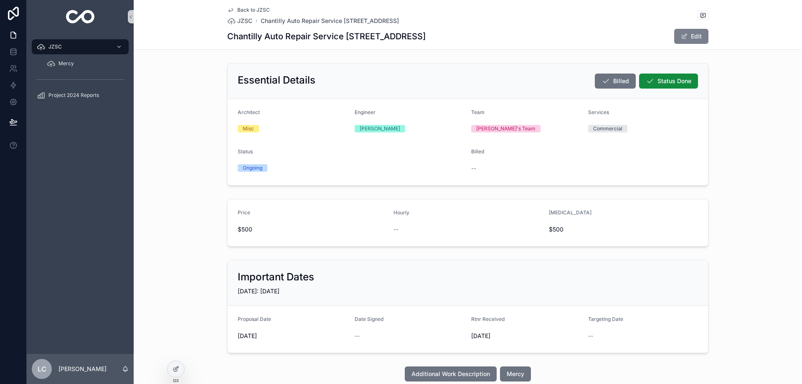
click at [700, 37] on button "Edit" at bounding box center [692, 36] width 34 height 15
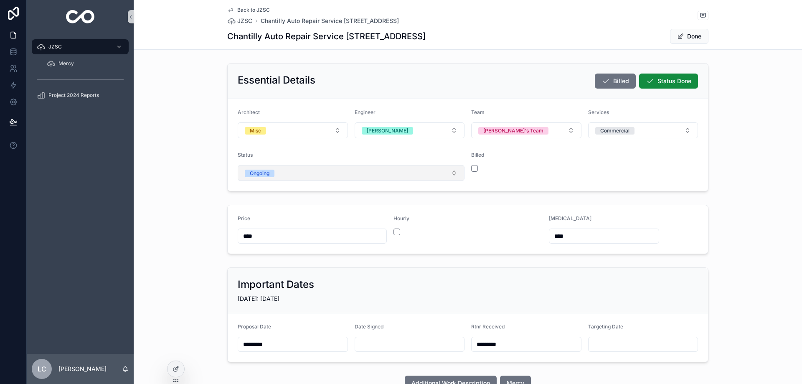
click at [269, 174] on span "Ongoing" at bounding box center [260, 174] width 30 height 8
click at [262, 216] on span "Done" at bounding box center [251, 219] width 23 height 8
click at [472, 170] on button "scrollable content" at bounding box center [474, 168] width 7 height 7
click at [694, 36] on button "Done" at bounding box center [689, 36] width 38 height 15
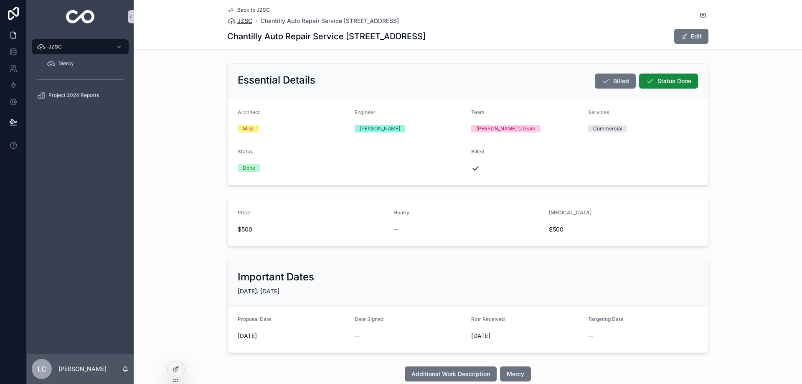
click at [237, 21] on span "JZSC" at bounding box center [244, 21] width 15 height 8
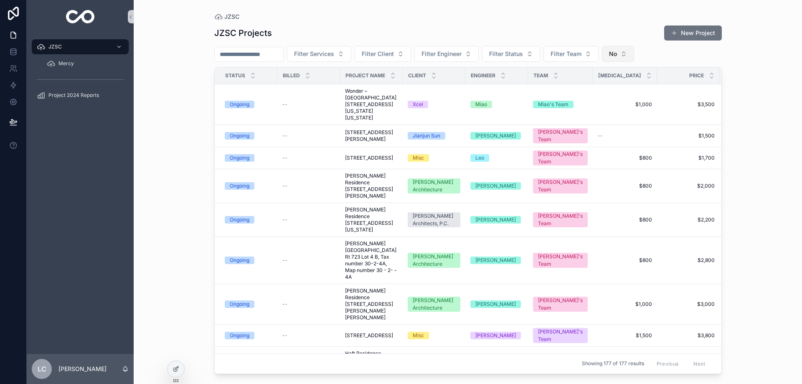
click at [620, 53] on button "No" at bounding box center [618, 54] width 32 height 16
click at [609, 89] on div "----" at bounding box center [614, 87] width 100 height 13
click at [234, 53] on input "scrollable content" at bounding box center [249, 54] width 69 height 12
type input "******"
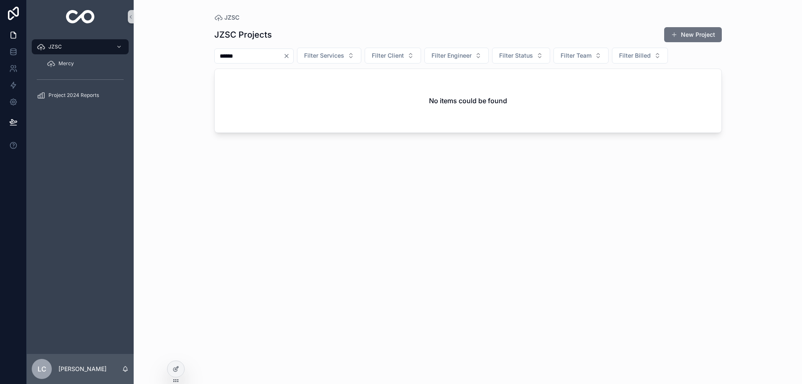
click at [288, 56] on icon "Clear" at bounding box center [286, 55] width 3 height 3
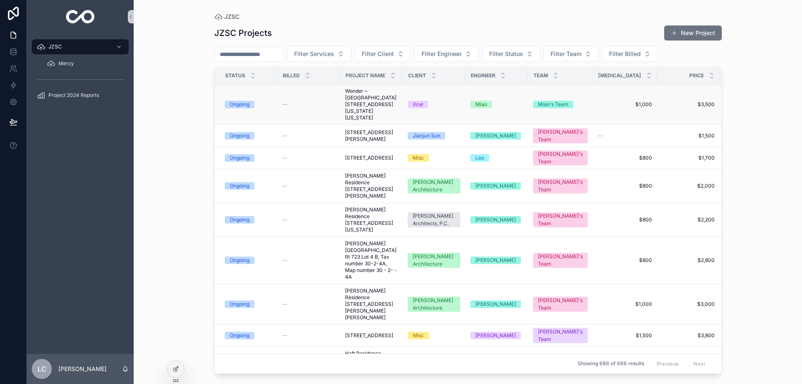
click at [358, 104] on span "Wonder – [GEOGRAPHIC_DATA] [STREET_ADDRESS][US_STATE][US_STATE]" at bounding box center [371, 104] width 53 height 33
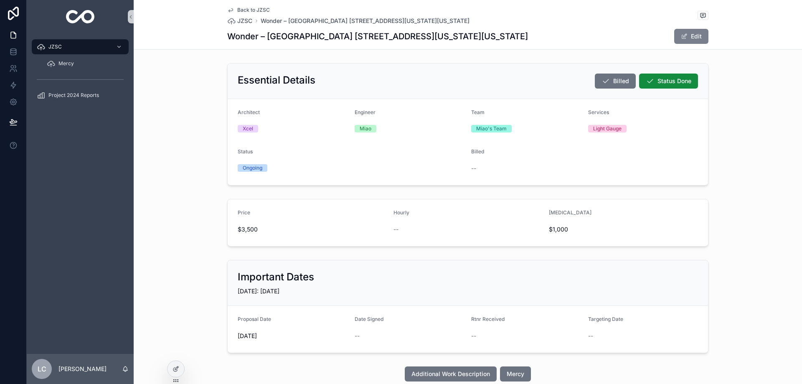
click at [690, 39] on button "Edit" at bounding box center [692, 36] width 34 height 15
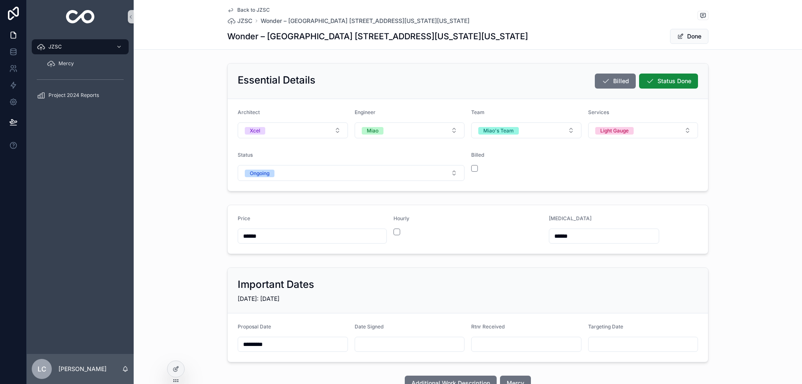
click at [250, 237] on input "******" at bounding box center [312, 236] width 148 height 12
type input "******"
click at [684, 39] on button "Done" at bounding box center [689, 36] width 38 height 15
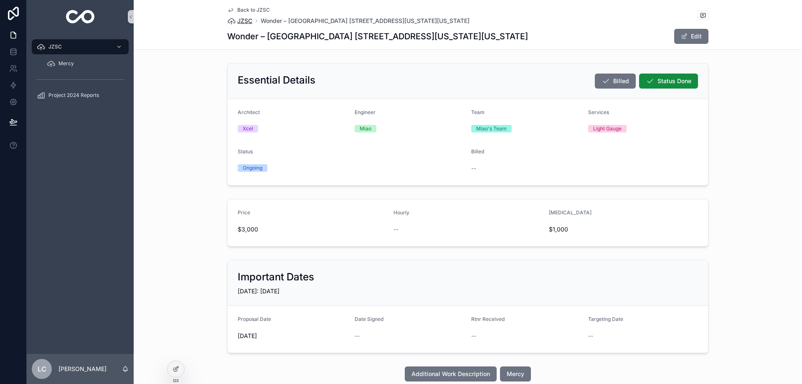
click at [239, 21] on span "JZSC" at bounding box center [244, 21] width 15 height 8
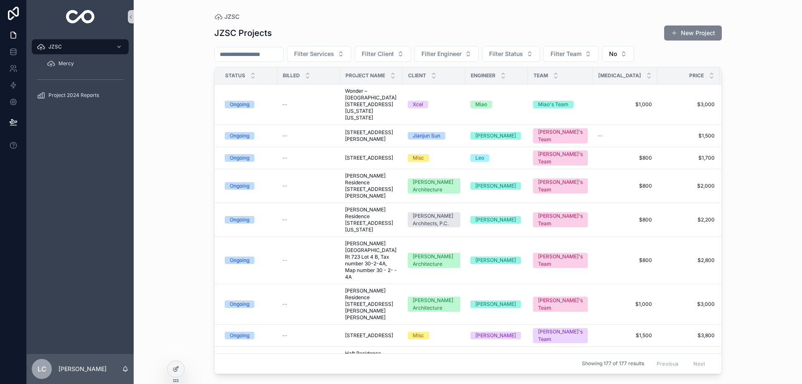
click at [677, 31] on span "scrollable content" at bounding box center [674, 33] width 7 height 7
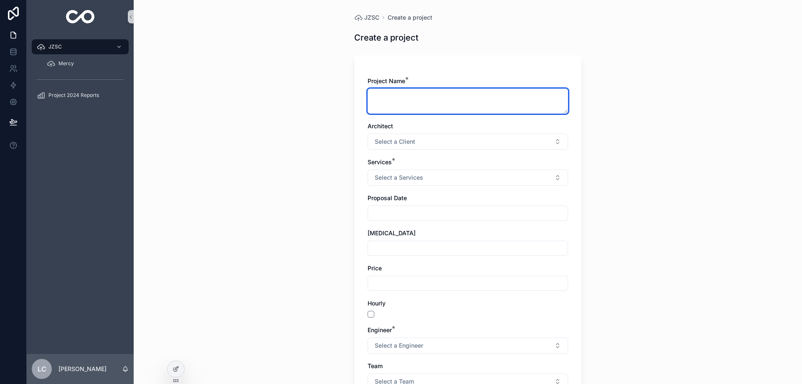
click at [450, 89] on textarea "scrollable content" at bounding box center [468, 101] width 201 height 25
click at [349, 76] on div "JZSC Create a project Create a project Project Name * Architect Select a Client…" at bounding box center [468, 264] width 241 height 529
click at [400, 101] on textarea "scrollable content" at bounding box center [468, 101] width 201 height 25
paste textarea "**********"
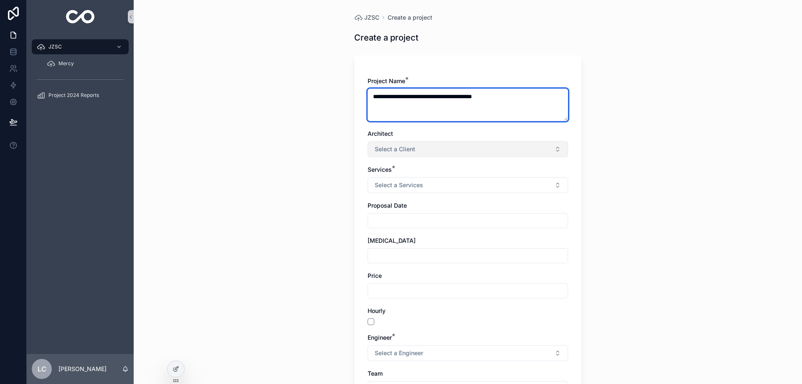
type textarea "**********"
click at [395, 147] on span "Select a Client" at bounding box center [395, 149] width 41 height 8
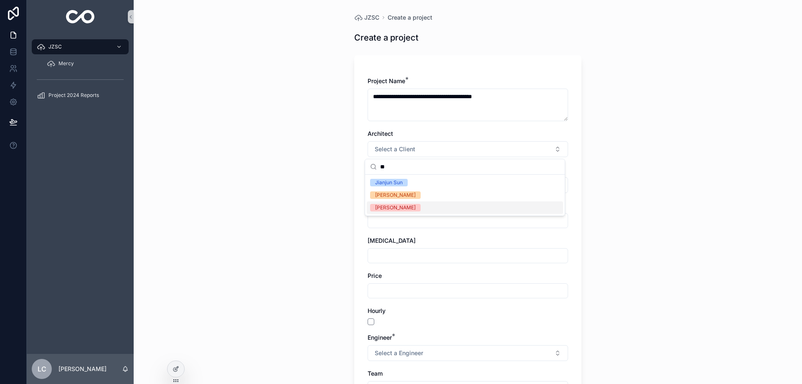
type input "**"
click at [386, 209] on div "[PERSON_NAME]" at bounding box center [395, 208] width 41 height 8
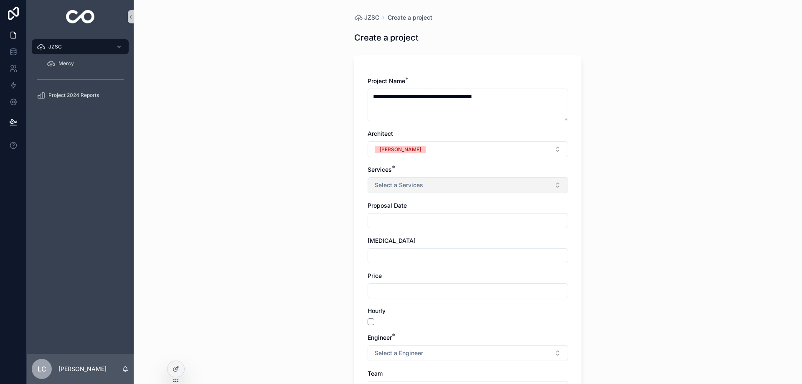
click at [386, 183] on span "Select a Services" at bounding box center [399, 185] width 48 height 8
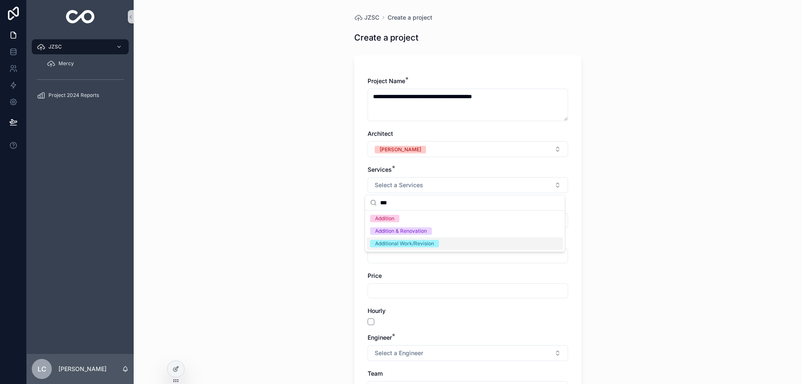
type input "***"
click at [405, 245] on div "Additional Work/Revision" at bounding box center [404, 244] width 59 height 8
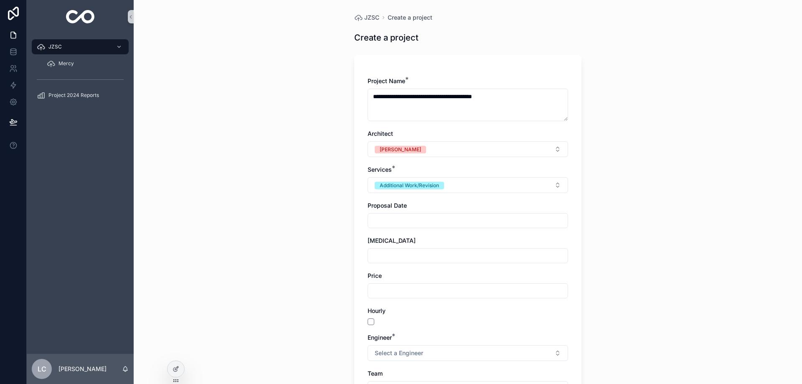
click at [396, 225] on input "scrollable content" at bounding box center [468, 221] width 200 height 12
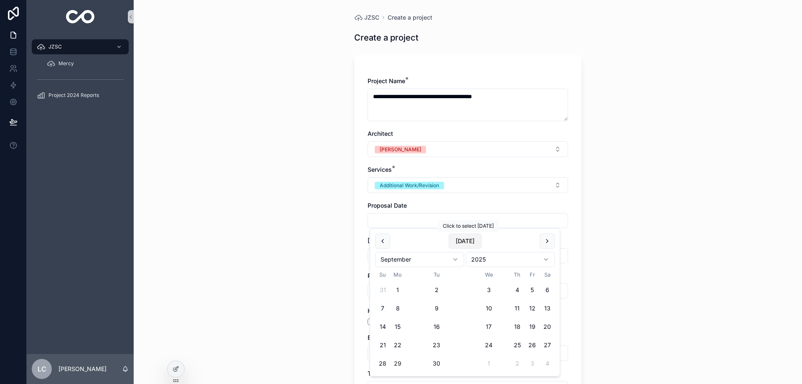
click at [462, 242] on button "[DATE]" at bounding box center [465, 241] width 33 height 15
type input "*********"
click at [429, 202] on div "Proposal Date" at bounding box center [468, 205] width 201 height 8
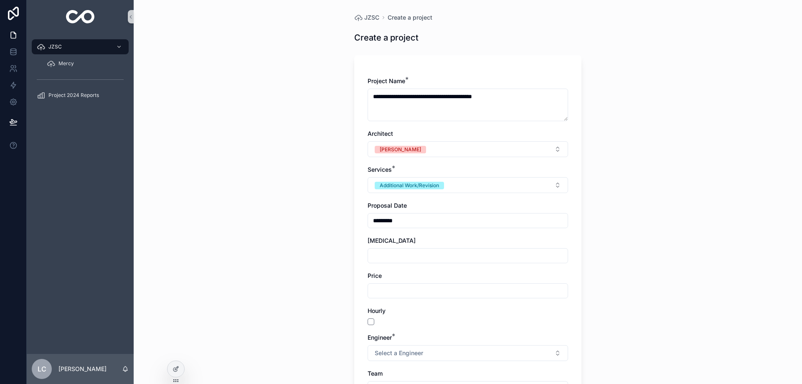
click at [418, 288] on input "scrollable content" at bounding box center [468, 291] width 200 height 12
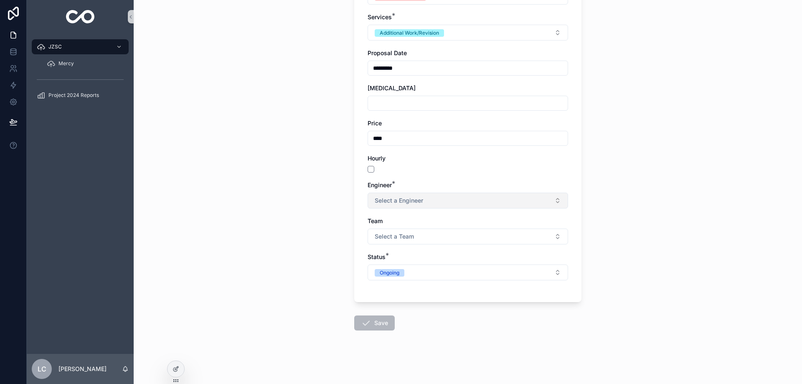
type input "****"
click at [389, 195] on button "Select a Engineer" at bounding box center [468, 201] width 201 height 16
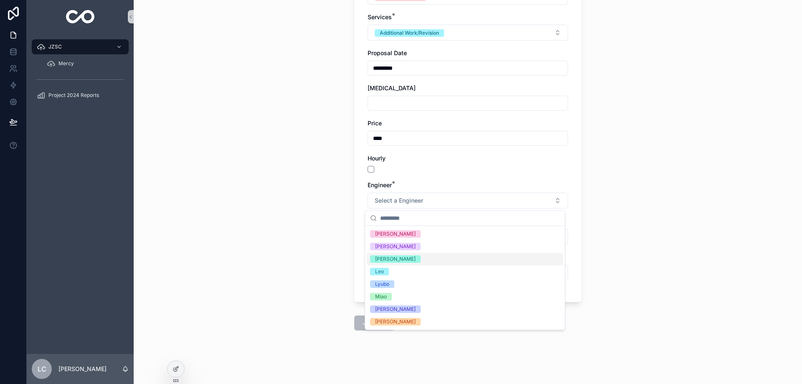
click at [390, 258] on div "[PERSON_NAME]" at bounding box center [465, 259] width 196 height 13
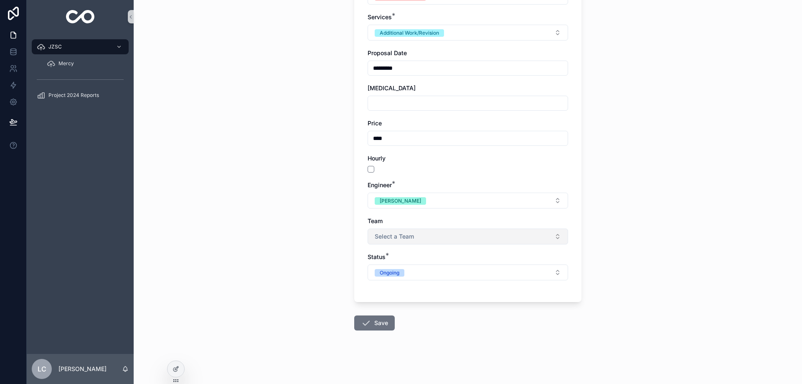
click at [394, 236] on span "Select a Team" at bounding box center [394, 236] width 39 height 8
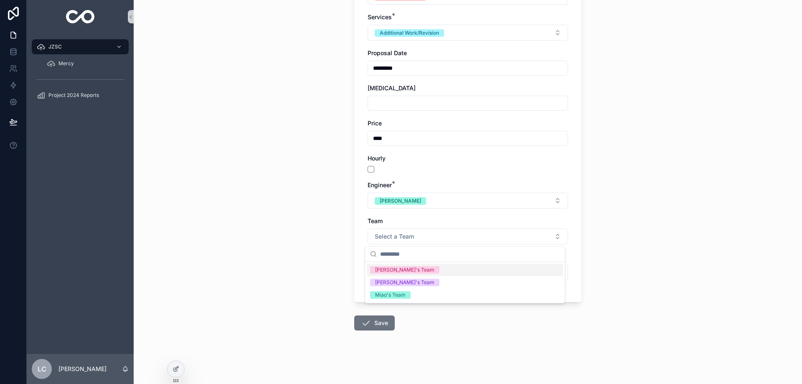
click at [394, 266] on div "[PERSON_NAME]'s Team" at bounding box center [404, 270] width 59 height 8
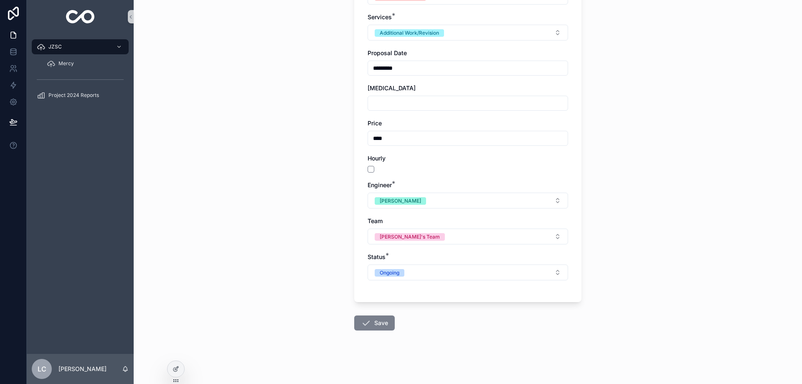
click at [361, 323] on span "scrollable content" at bounding box center [366, 323] width 10 height 10
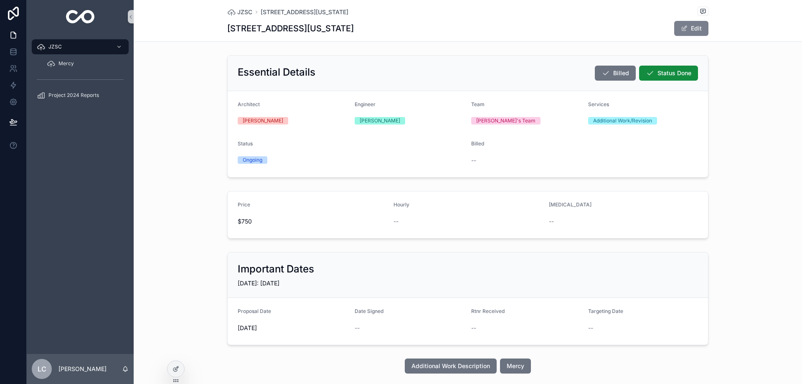
click at [692, 21] on button "Edit" at bounding box center [692, 28] width 34 height 15
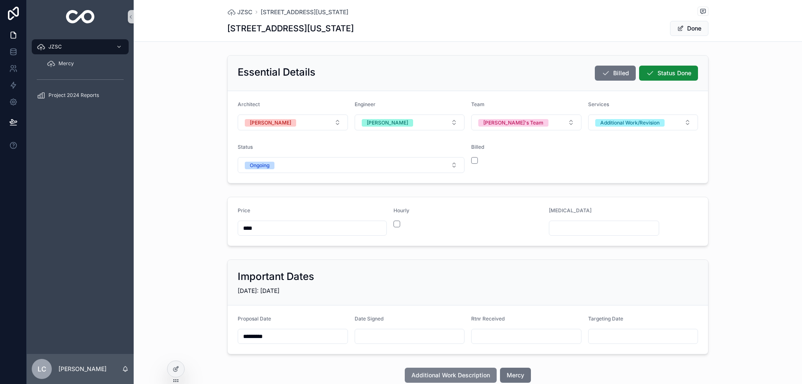
click at [425, 376] on span "Additional Work Description" at bounding box center [451, 375] width 79 height 8
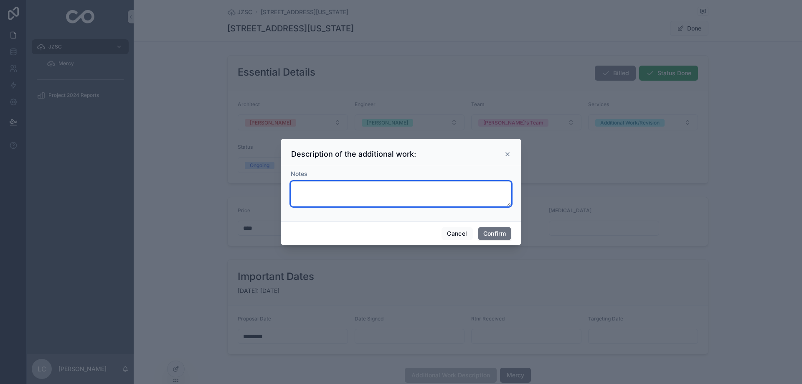
click at [354, 190] on textarea at bounding box center [401, 193] width 221 height 25
paste textarea "**********"
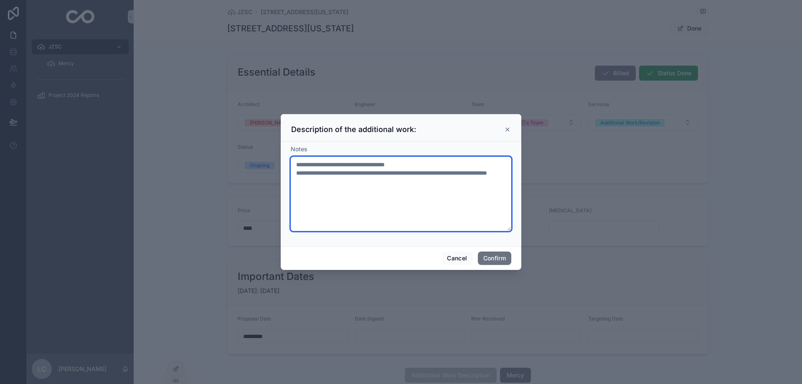
click at [419, 168] on textarea "**********" at bounding box center [401, 194] width 221 height 74
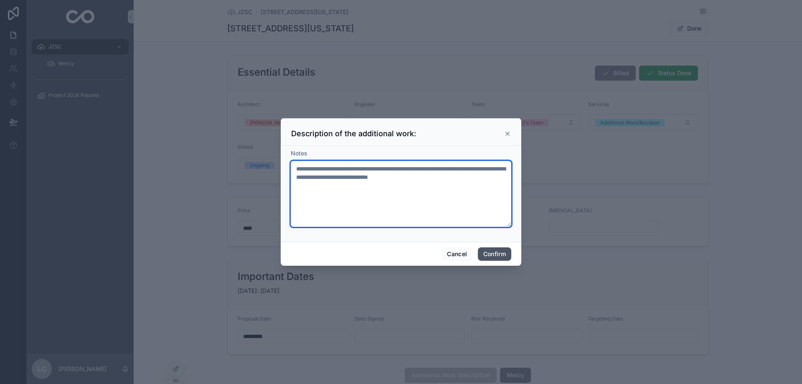
type textarea "**********"
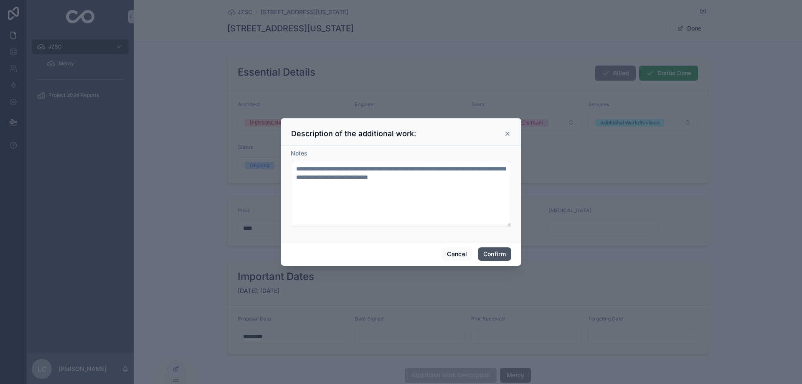
click at [499, 256] on button "Confirm" at bounding box center [494, 253] width 33 height 13
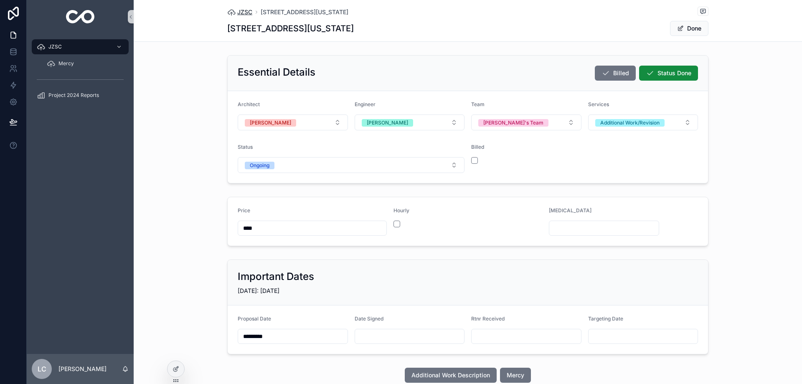
click at [239, 12] on span "JZSC" at bounding box center [244, 12] width 15 height 8
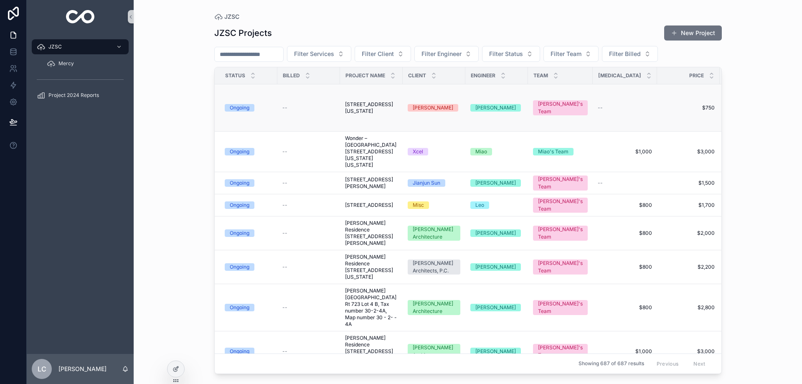
click at [377, 119] on td "[STREET_ADDRESS][US_STATE] [STREET_ADDRESS][US_STATE]" at bounding box center [371, 107] width 63 height 47
click at [250, 51] on input "scrollable content" at bounding box center [249, 54] width 69 height 12
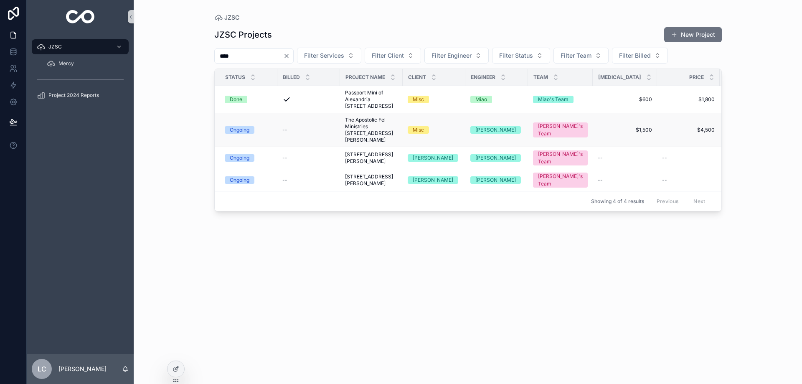
type input "****"
click at [367, 140] on span "The Apostolic Fel Ministries [STREET_ADDRESS][PERSON_NAME]" at bounding box center [371, 130] width 53 height 27
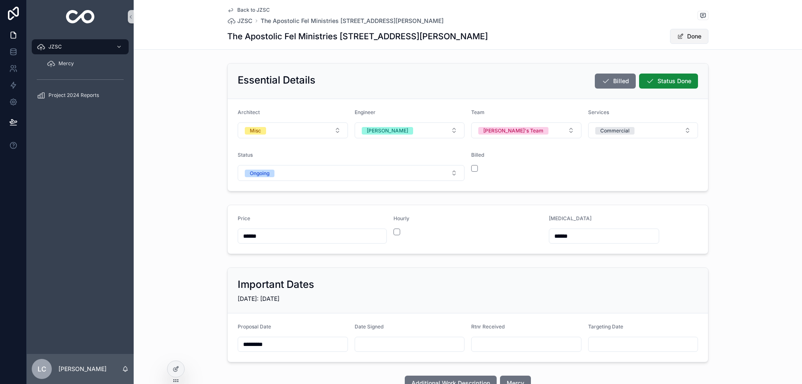
click at [695, 31] on button "Done" at bounding box center [689, 36] width 38 height 15
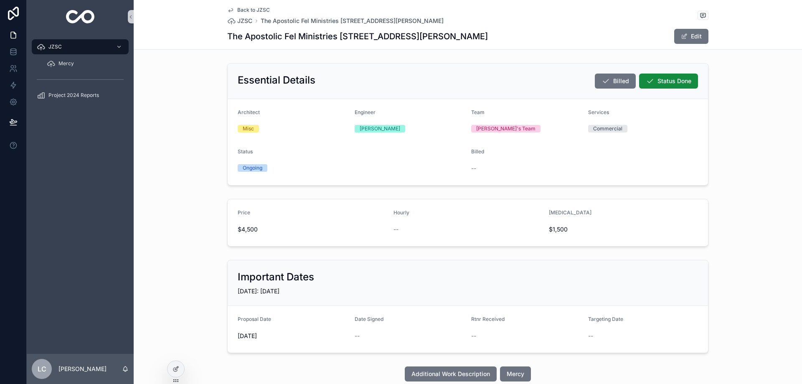
click at [687, 28] on div "Back to JZSC JZSC The Apostolic Fel Ministries [STREET_ADDRESS][PERSON_NAME] Th…" at bounding box center [467, 24] width 481 height 49
click at [683, 34] on span "scrollable content" at bounding box center [684, 36] width 7 height 7
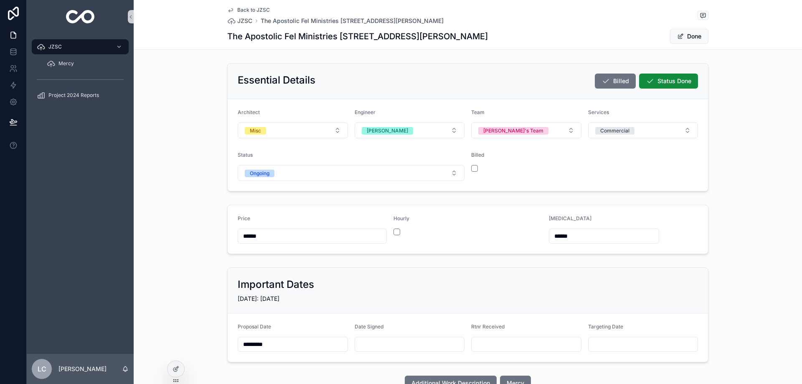
click at [472, 339] on input "scrollable content" at bounding box center [526, 345] width 109 height 12
click at [526, 200] on button "[DATE]" at bounding box center [523, 201] width 33 height 15
type input "*********"
click at [649, 285] on div "Important Dates" at bounding box center [468, 284] width 461 height 13
click at [691, 40] on button "Done" at bounding box center [689, 36] width 38 height 15
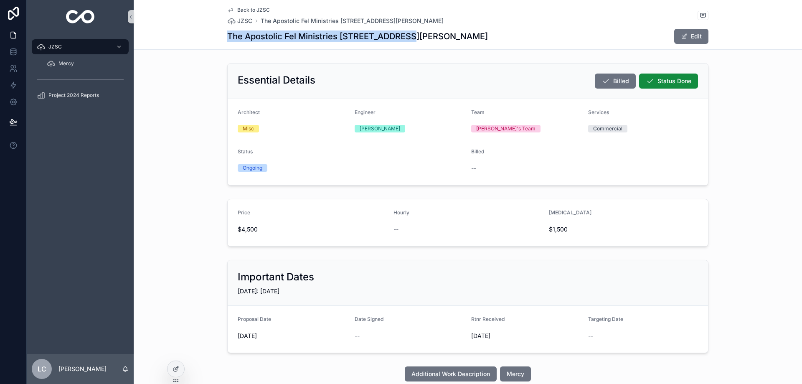
drag, startPoint x: 226, startPoint y: 36, endPoint x: 397, endPoint y: 43, distance: 171.9
click at [397, 43] on div "The Apostolic Fel Ministries [STREET_ADDRESS][PERSON_NAME] Edit" at bounding box center [467, 36] width 481 height 16
copy h1 "The Apostolic Fel Ministries 3303 [PERSON_NAME]"
click at [243, 21] on span "JZSC" at bounding box center [244, 21] width 15 height 8
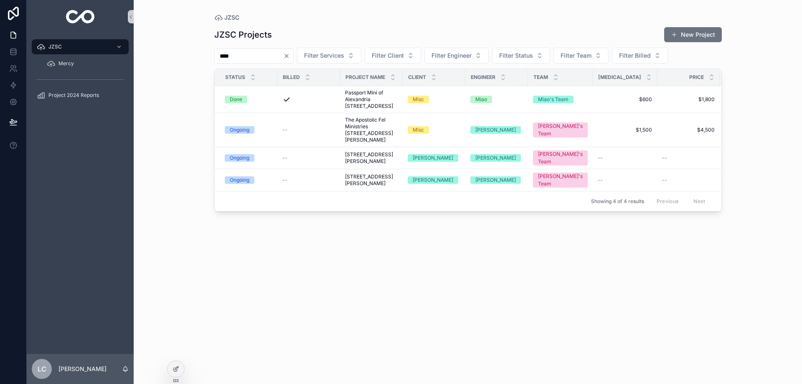
click at [288, 55] on icon "Clear" at bounding box center [286, 55] width 3 height 3
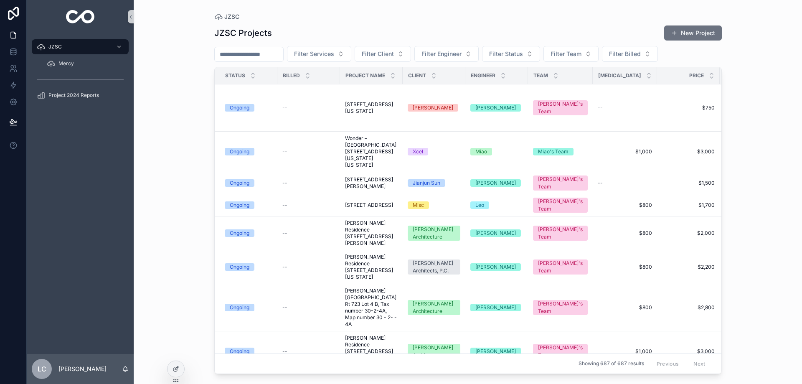
click at [234, 54] on input "scrollable content" at bounding box center [249, 54] width 69 height 12
type input "******"
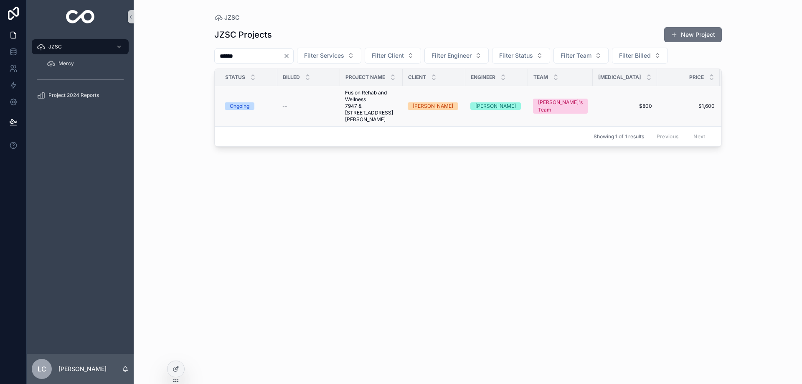
click at [359, 109] on span "Fusion Rehab and Wellness 7947 & [STREET_ADDRESS][PERSON_NAME]" at bounding box center [371, 105] width 53 height 33
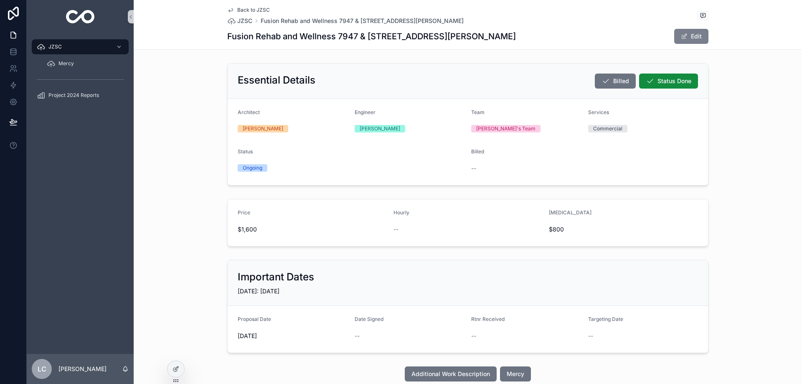
click at [686, 38] on button "Edit" at bounding box center [692, 36] width 34 height 15
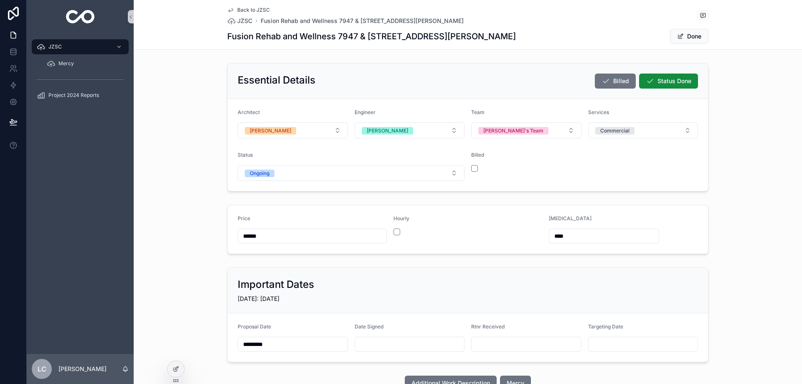
click at [384, 348] on input "scrollable content" at bounding box center [409, 345] width 109 height 12
click at [402, 203] on button "[DATE]" at bounding box center [406, 201] width 33 height 15
type input "*********"
click at [539, 276] on div "Important Dates [DATE]: [DATE]" at bounding box center [468, 291] width 481 height 46
click at [238, 20] on span "JZSC" at bounding box center [244, 21] width 15 height 8
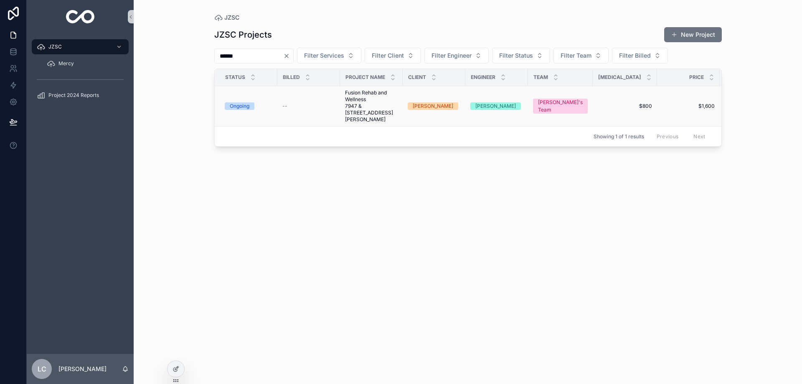
click at [354, 109] on span "Fusion Rehab and Wellness 7947 & [STREET_ADDRESS][PERSON_NAME]" at bounding box center [371, 105] width 53 height 33
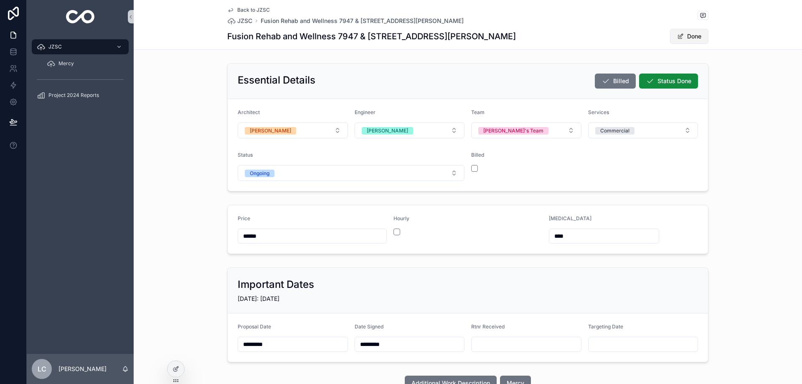
click at [679, 41] on button "Done" at bounding box center [689, 36] width 38 height 15
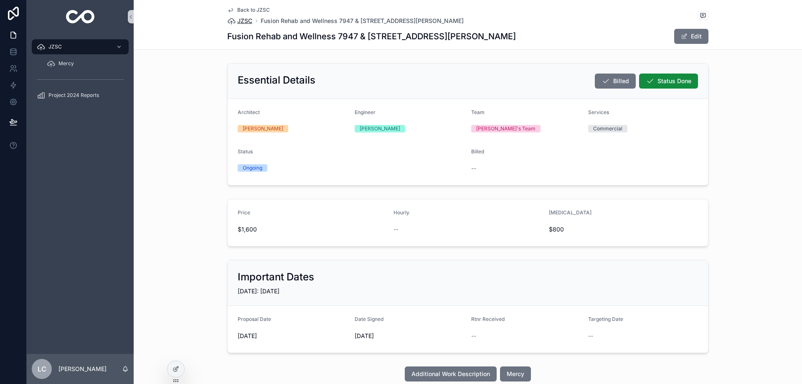
click at [242, 21] on span "JZSC" at bounding box center [244, 21] width 15 height 8
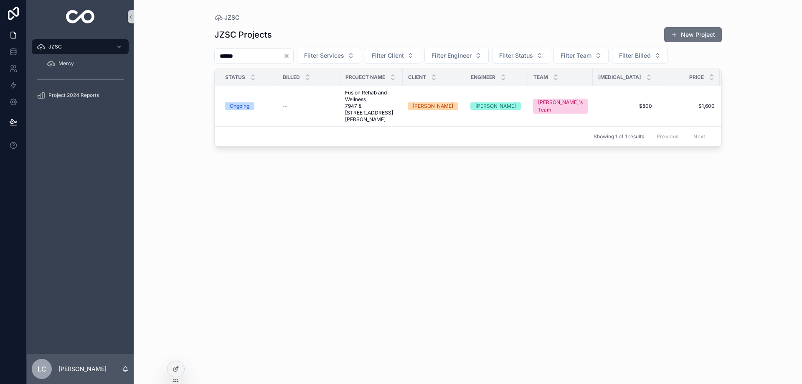
click at [290, 55] on icon "Clear" at bounding box center [286, 56] width 7 height 7
